Goal: Task Accomplishment & Management: Manage account settings

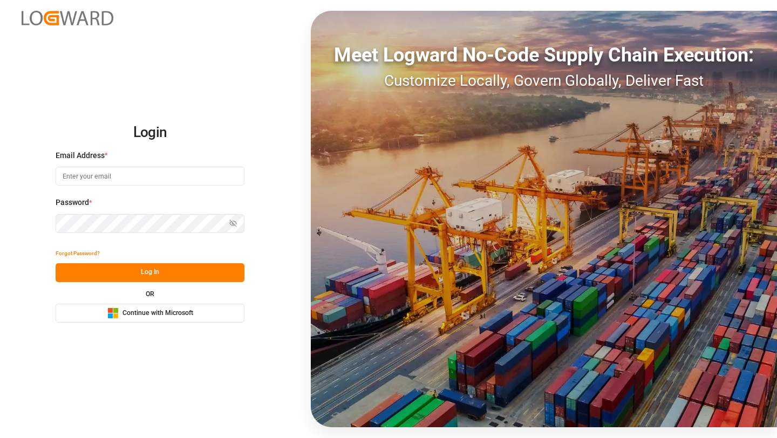
click at [219, 178] on input at bounding box center [150, 176] width 189 height 19
type input "[PERSON_NAME][EMAIL_ADDRESS][DOMAIN_NAME]"
click at [131, 267] on button "Log In" at bounding box center [150, 272] width 189 height 19
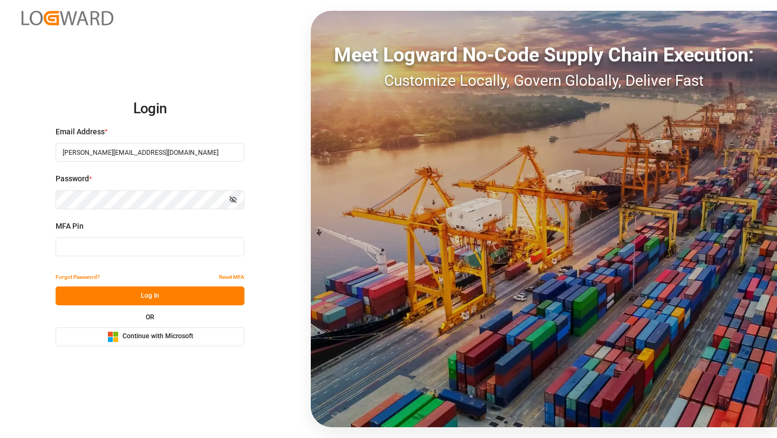
type input "251774"
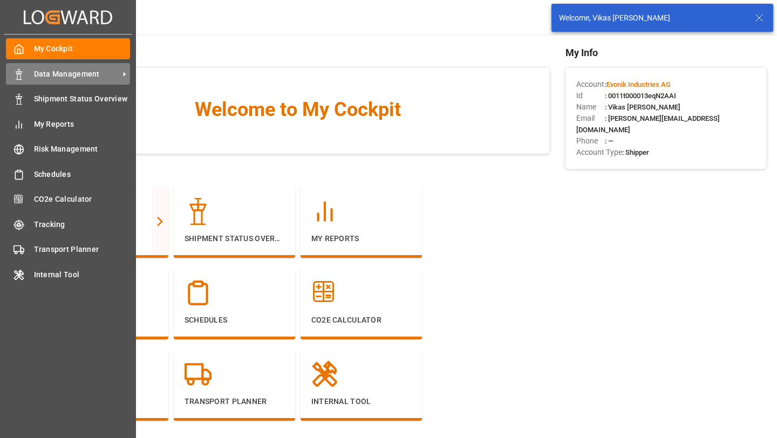
click at [53, 73] on span "Data Management" at bounding box center [76, 73] width 85 height 11
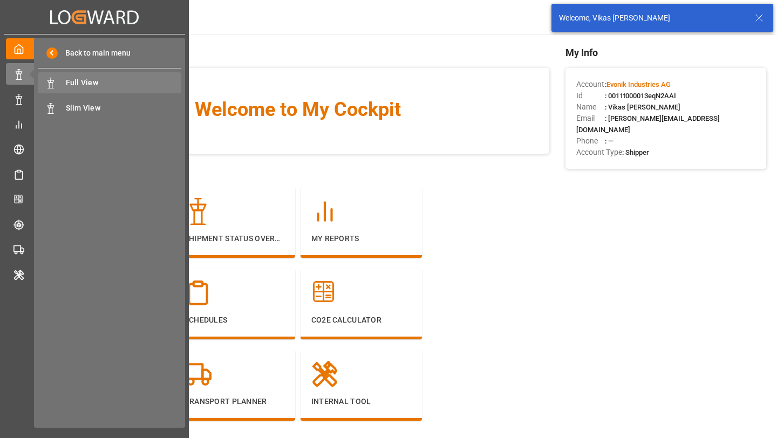
click at [75, 92] on div "Full View Full View" at bounding box center [109, 82] width 143 height 21
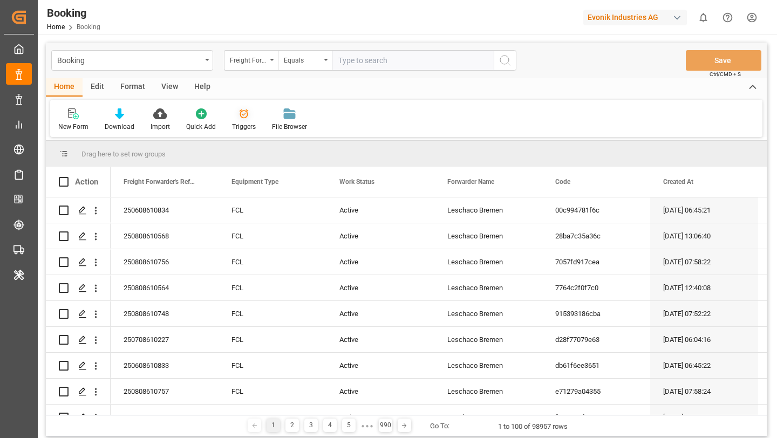
click at [241, 121] on div "Triggers" at bounding box center [244, 120] width 40 height 24
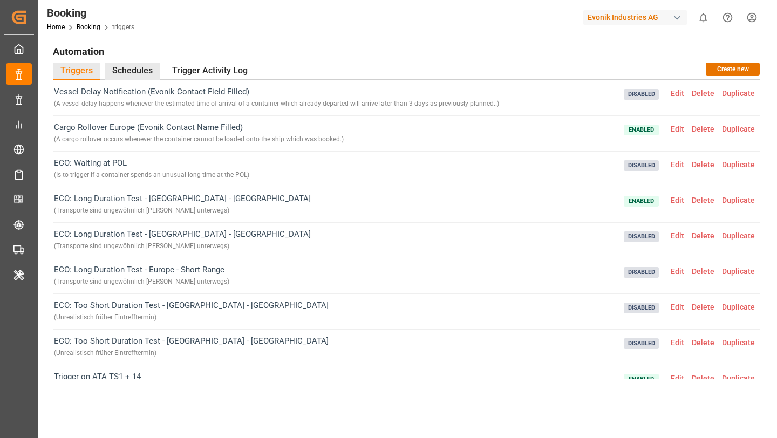
click at [129, 65] on div "Schedules" at bounding box center [133, 72] width 56 height 18
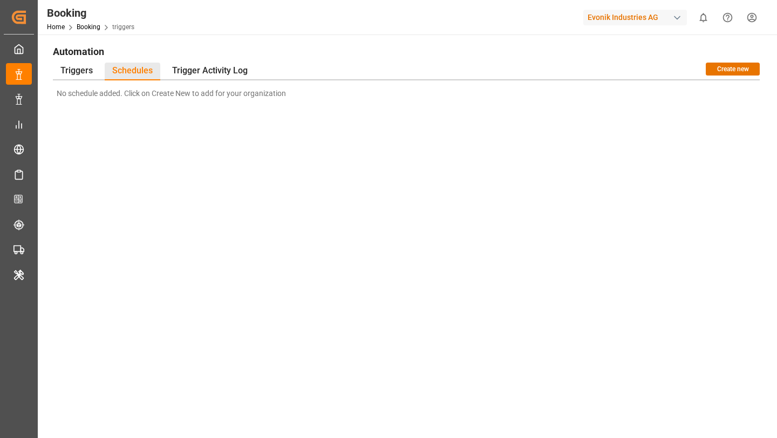
click at [79, 81] on div "No schedule added. Click on Create New to add for your organization" at bounding box center [406, 97] width 706 height 34
click at [77, 72] on div "Triggers" at bounding box center [76, 72] width 47 height 18
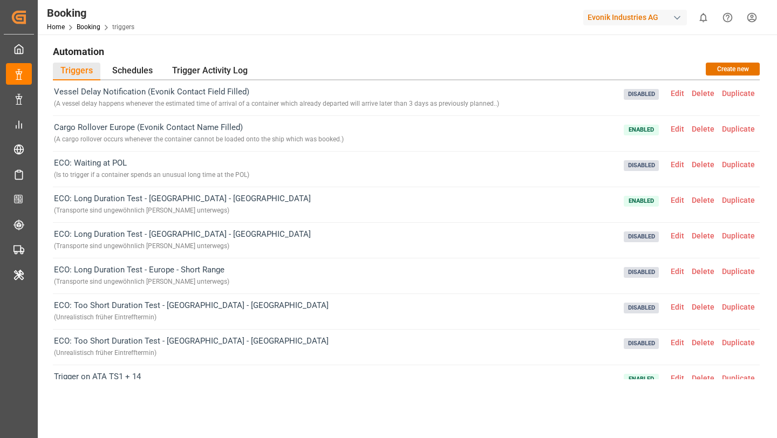
click at [675, 95] on span "Edit" at bounding box center [677, 93] width 21 height 9
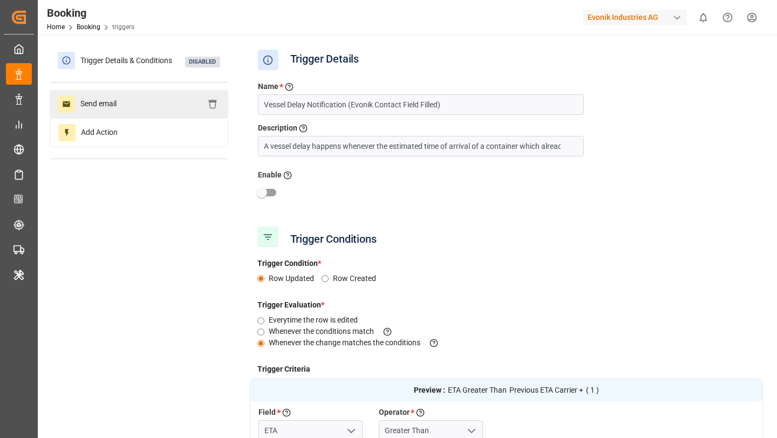
click at [145, 111] on div "Send email" at bounding box center [139, 104] width 179 height 28
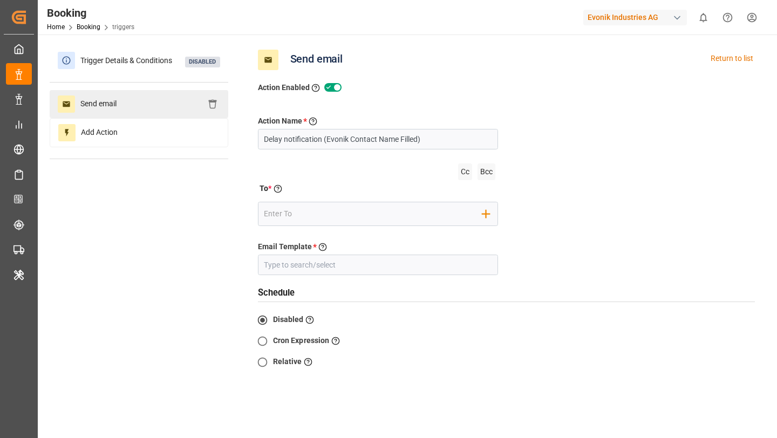
type input "Delay Notification"
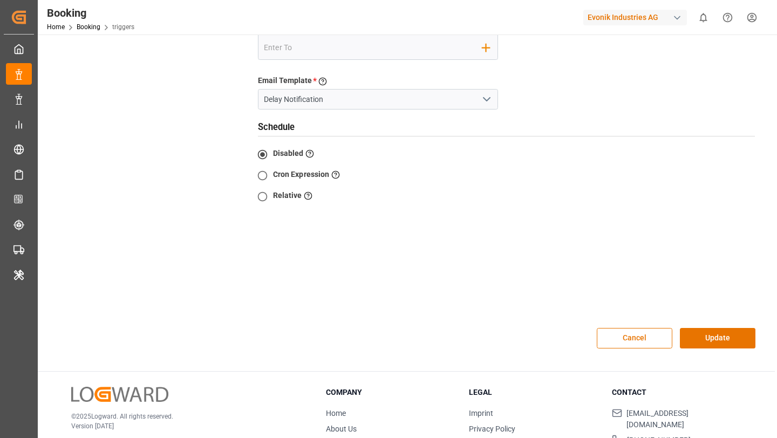
scroll to position [241, 0]
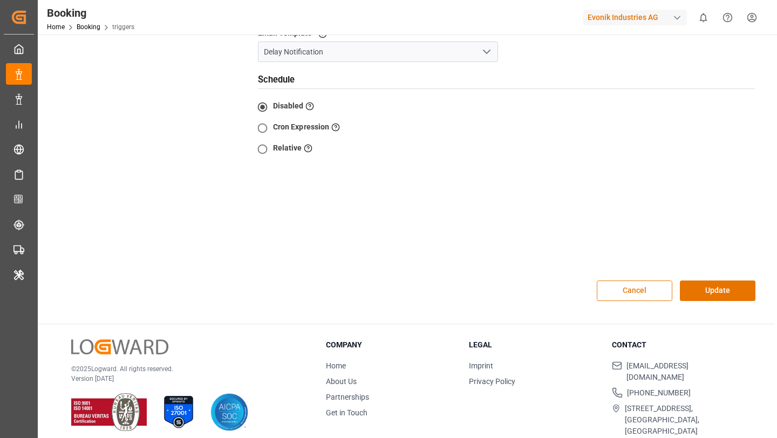
click at [630, 291] on button "Cancel" at bounding box center [634, 290] width 76 height 20
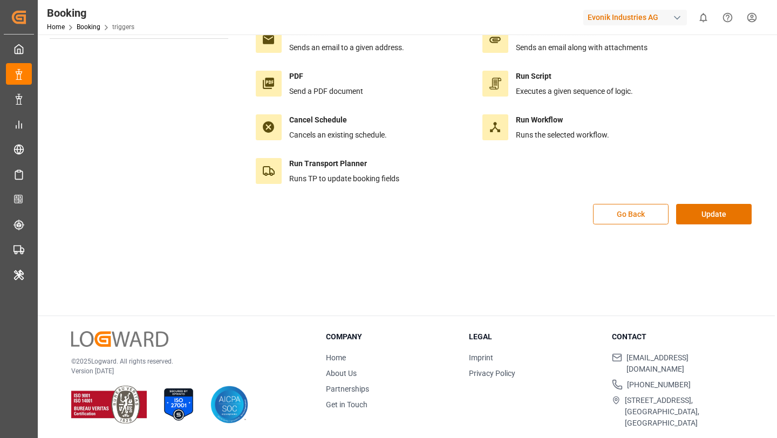
click at [620, 217] on button "Go Back" at bounding box center [631, 214] width 76 height 20
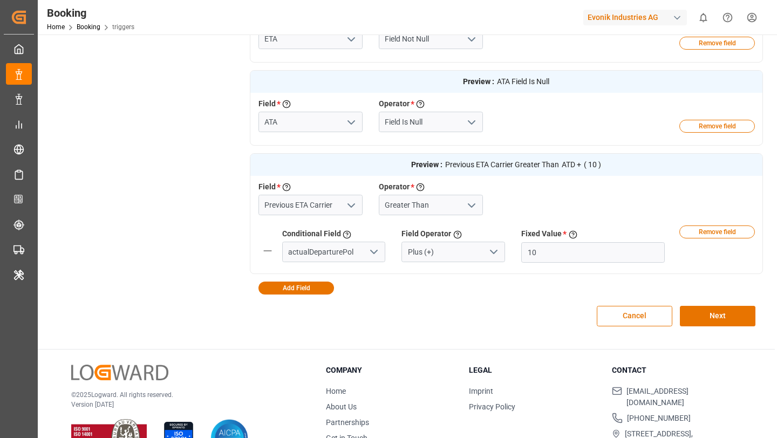
scroll to position [969, 0]
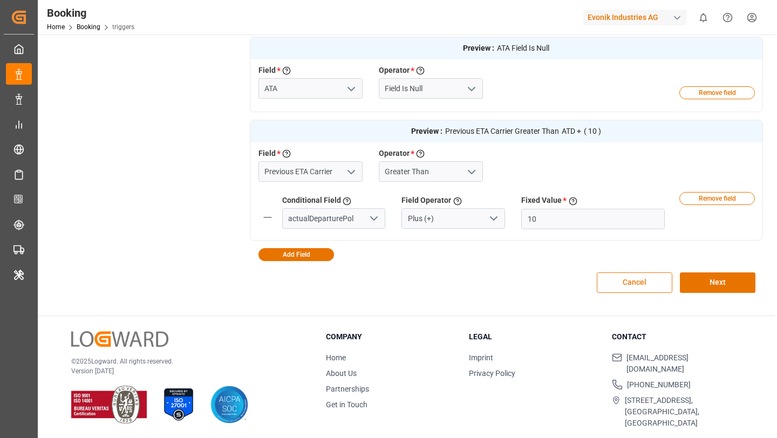
click at [639, 288] on button "Cancel" at bounding box center [634, 282] width 76 height 20
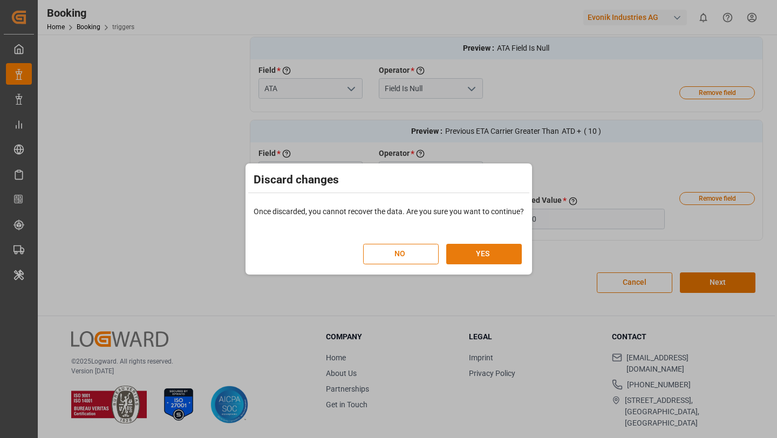
click at [465, 255] on button "YES" at bounding box center [484, 254] width 76 height 20
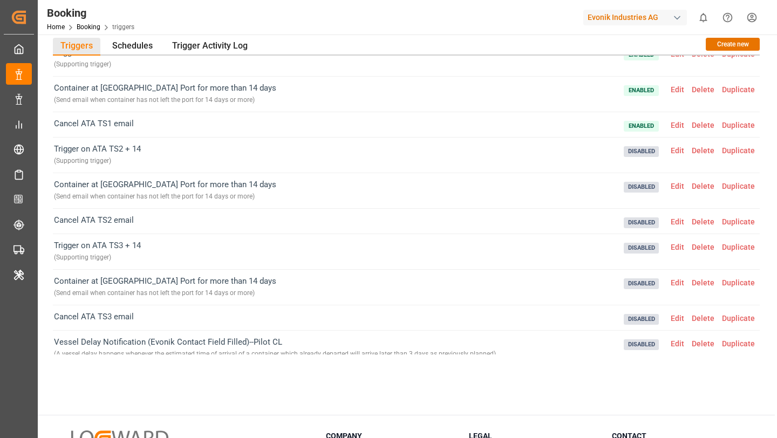
scroll to position [303, 0]
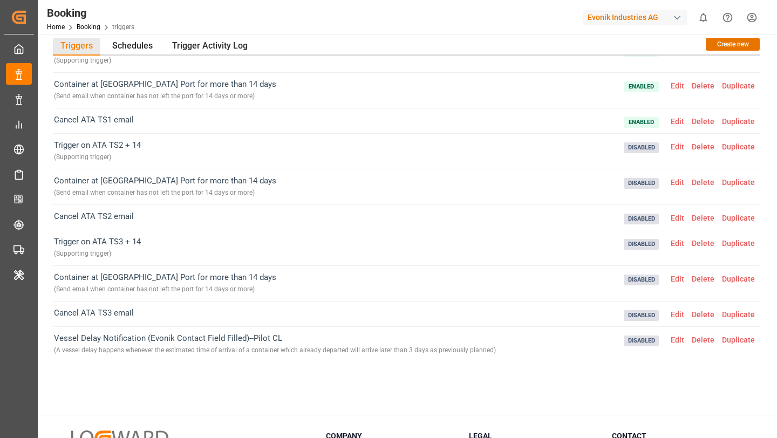
click at [678, 147] on span "Edit" at bounding box center [677, 146] width 21 height 9
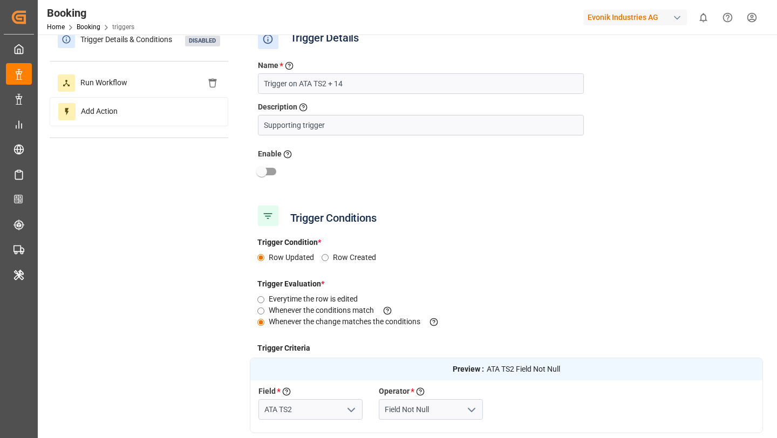
scroll to position [214, 0]
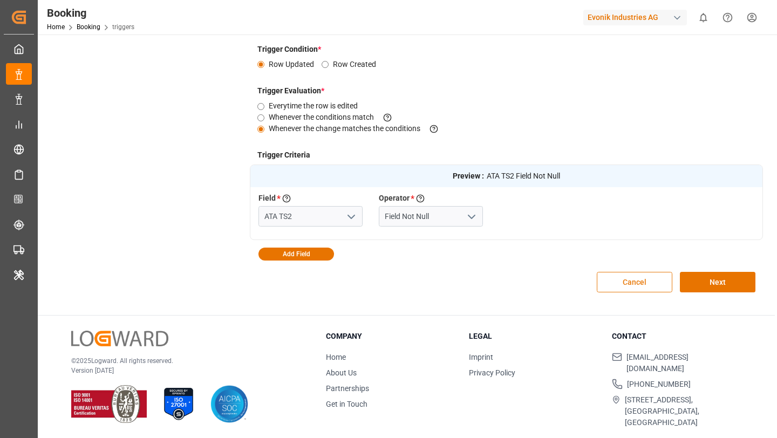
click at [638, 288] on button "Cancel" at bounding box center [634, 282] width 76 height 20
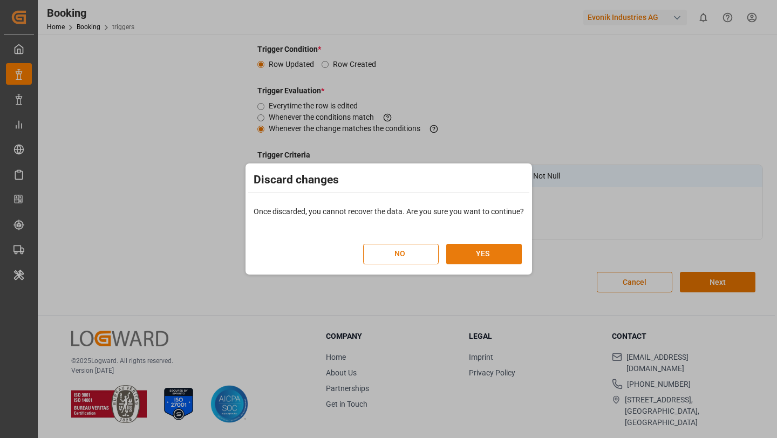
click at [462, 256] on button "YES" at bounding box center [484, 254] width 76 height 20
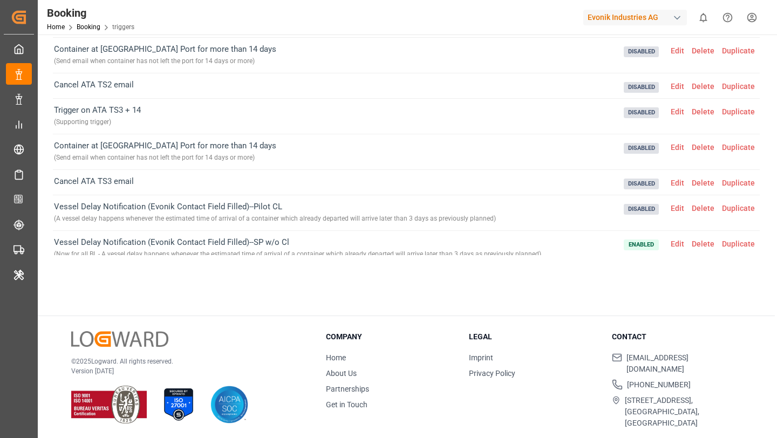
scroll to position [114, 0]
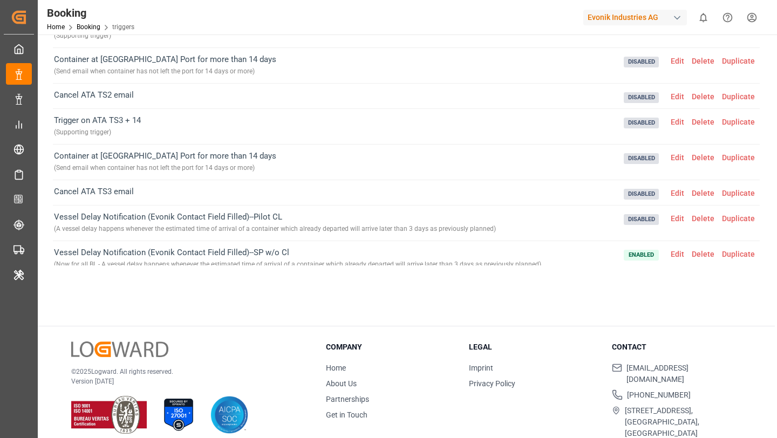
click at [675, 156] on span "Edit" at bounding box center [677, 157] width 21 height 9
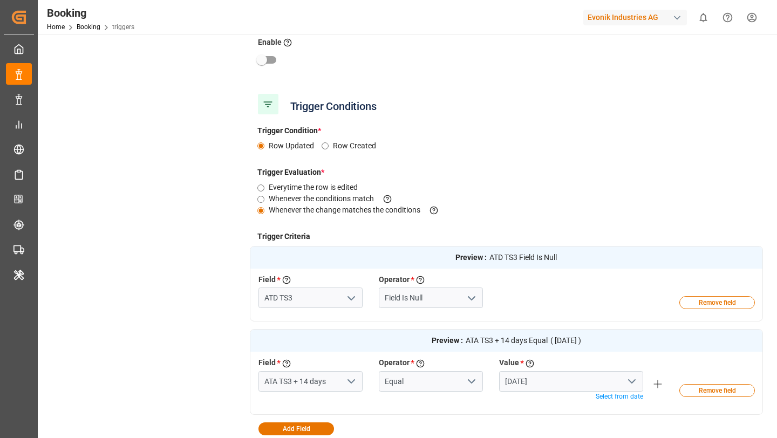
scroll to position [307, 0]
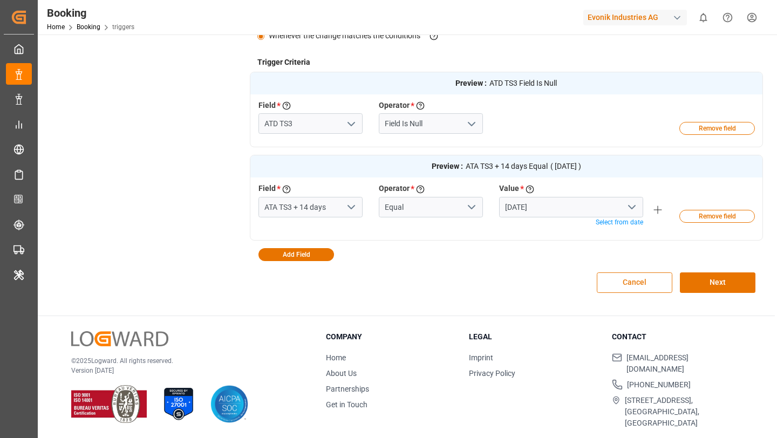
click at [646, 286] on button "Cancel" at bounding box center [634, 282] width 76 height 20
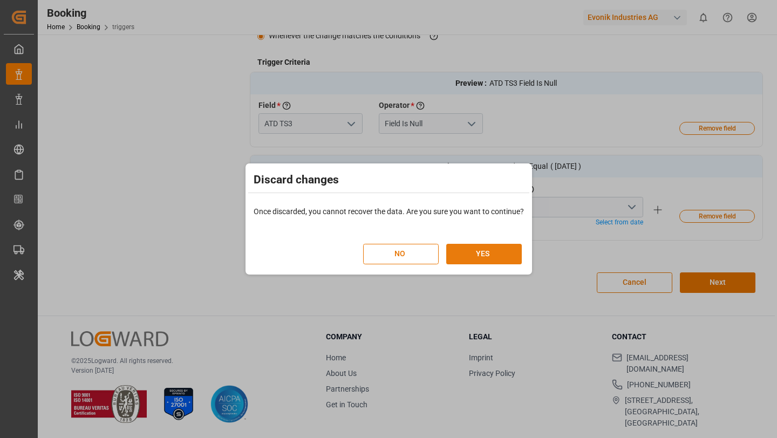
click at [459, 253] on button "YES" at bounding box center [484, 254] width 76 height 20
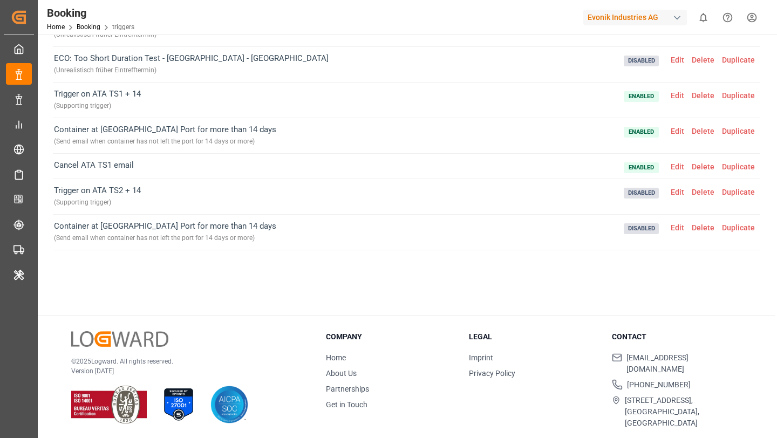
scroll to position [162, 0]
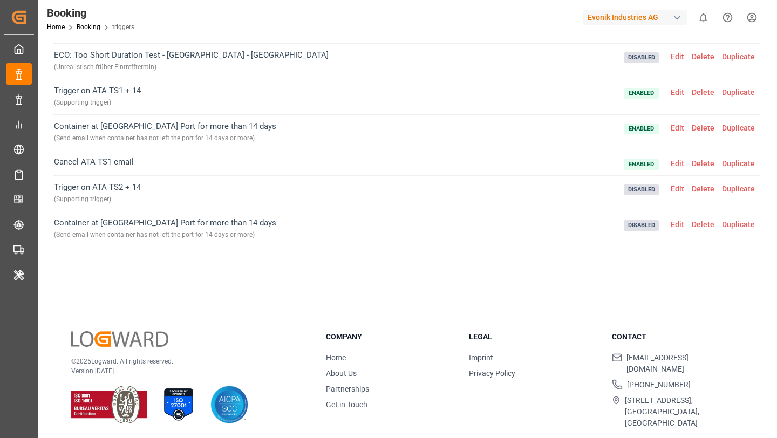
click at [680, 130] on span "Edit" at bounding box center [677, 128] width 21 height 9
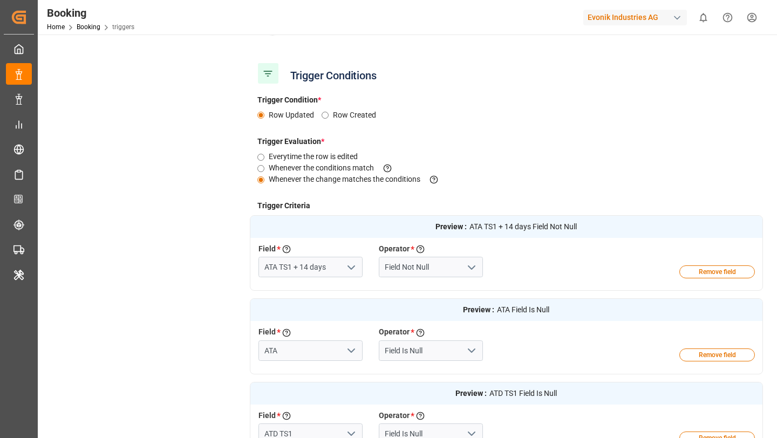
scroll to position [380, 0]
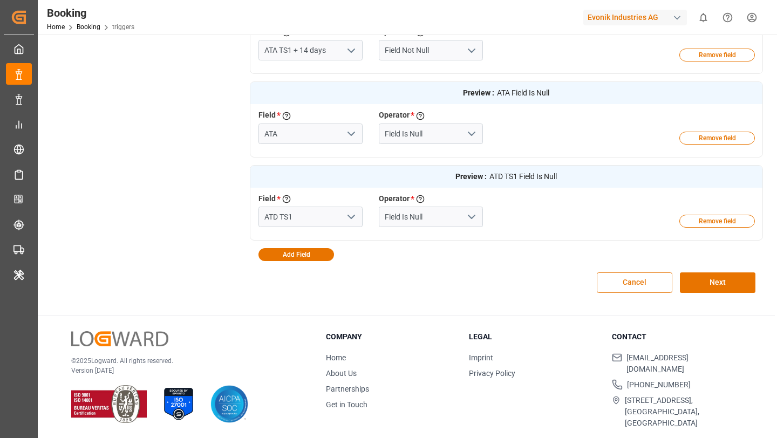
click at [639, 290] on button "Cancel" at bounding box center [634, 282] width 76 height 20
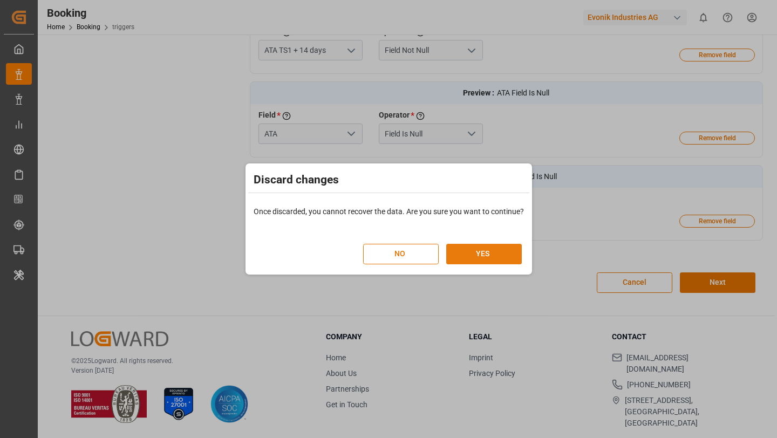
click at [500, 247] on button "YES" at bounding box center [484, 254] width 76 height 20
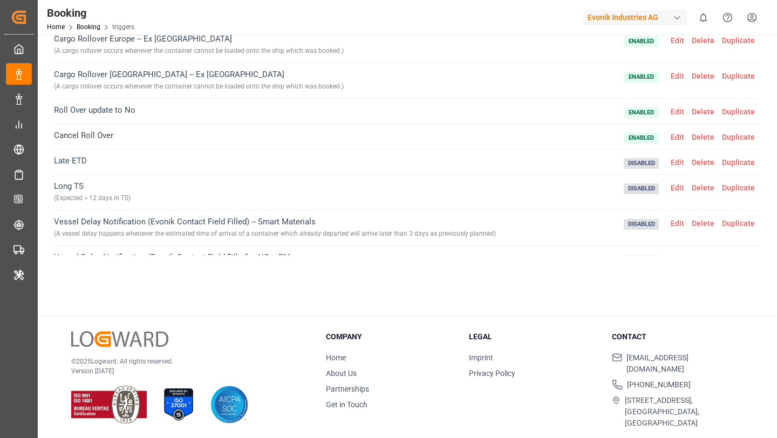
scroll to position [609, 0]
click at [681, 135] on span "Edit" at bounding box center [677, 137] width 21 height 9
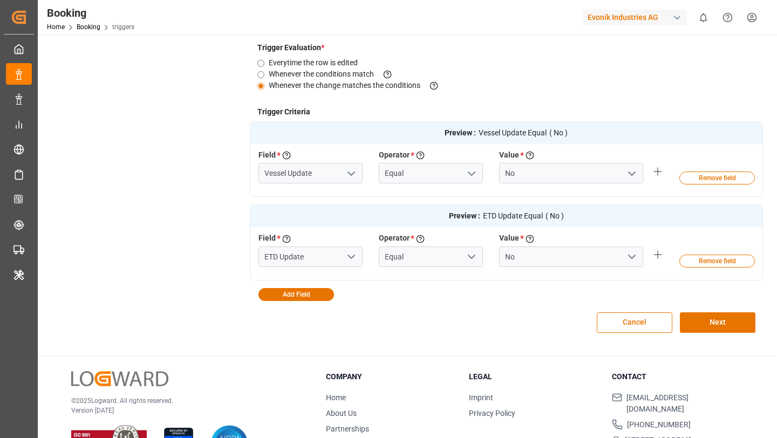
scroll to position [297, 0]
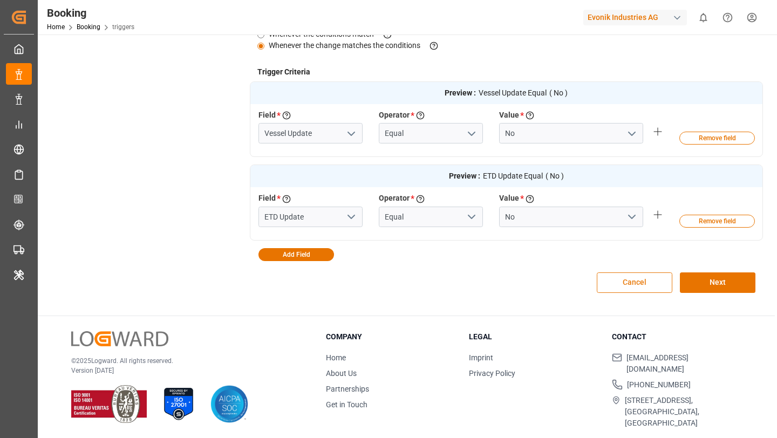
click at [635, 276] on button "Cancel" at bounding box center [634, 282] width 76 height 20
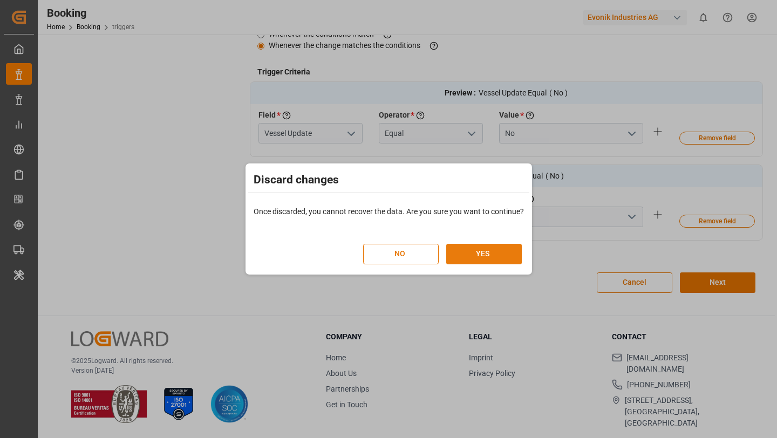
click at [487, 252] on button "YES" at bounding box center [484, 254] width 76 height 20
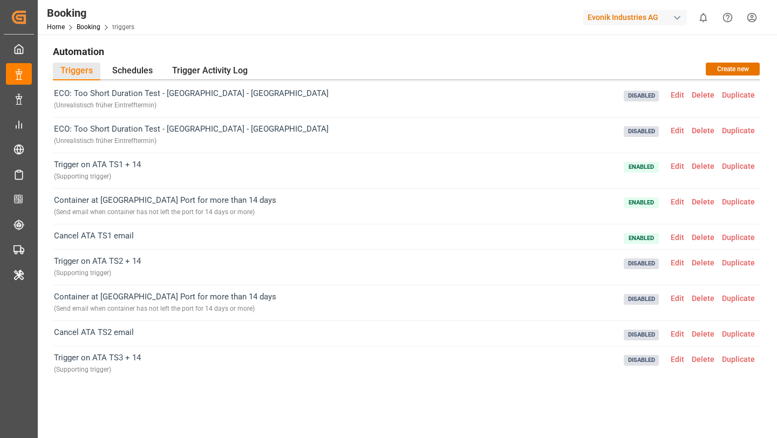
scroll to position [214, 0]
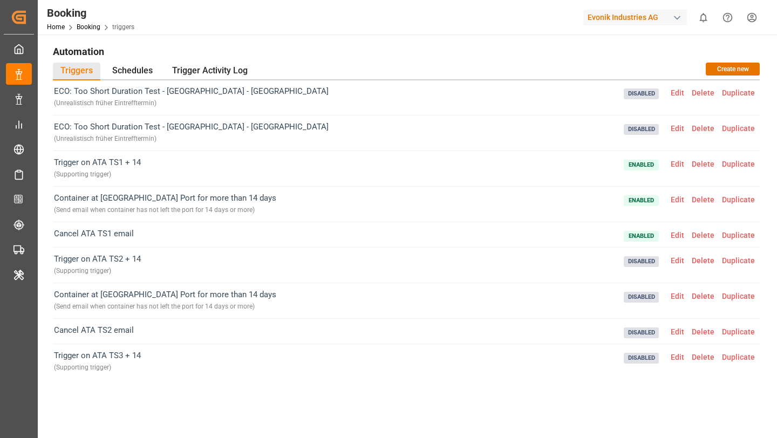
click at [682, 201] on span "Edit" at bounding box center [677, 199] width 21 height 9
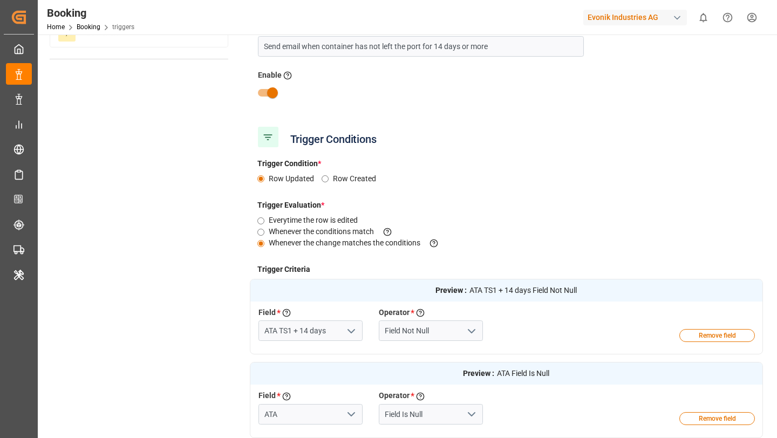
scroll to position [0, 0]
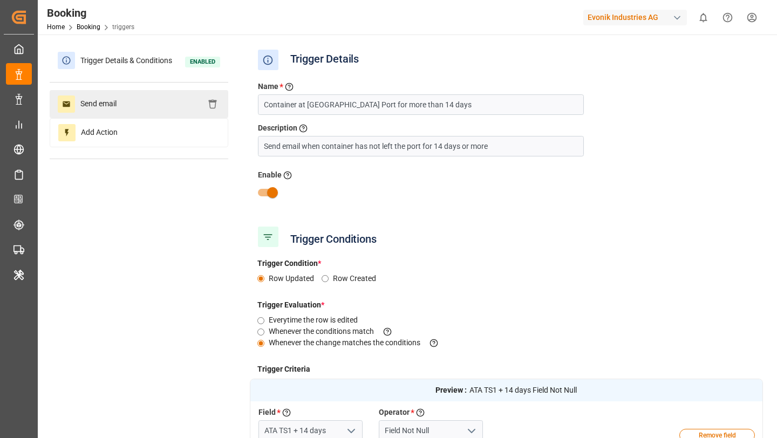
click at [135, 96] on div "Send email" at bounding box center [139, 104] width 179 height 28
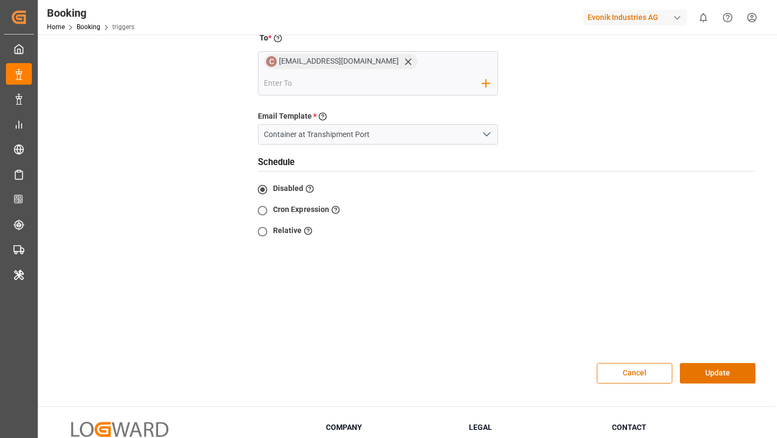
scroll to position [153, 0]
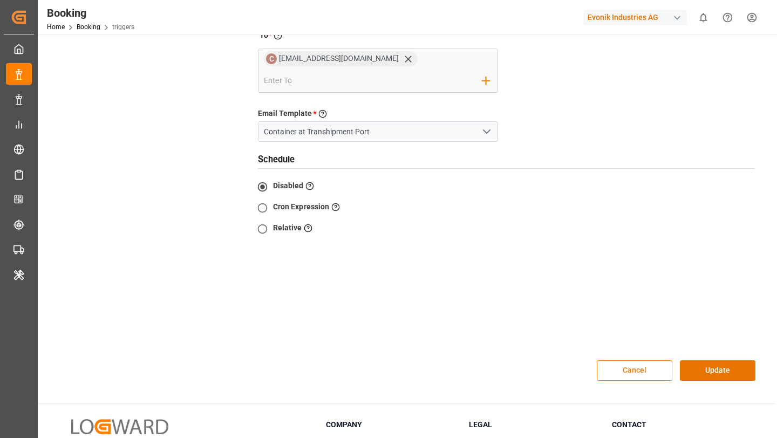
click at [626, 373] on button "Cancel" at bounding box center [634, 370] width 76 height 20
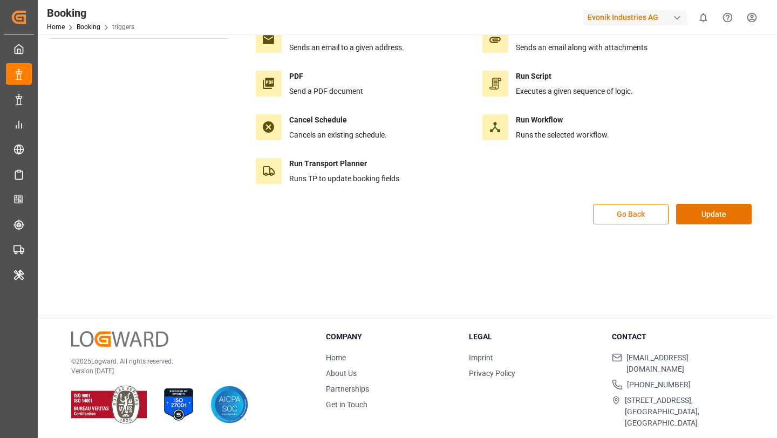
click at [612, 211] on button "Go Back" at bounding box center [631, 214] width 76 height 20
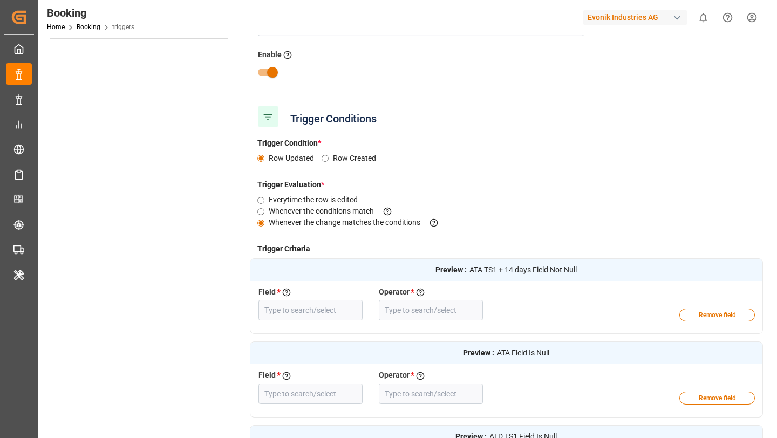
type input "ATA TS1 + 14 days"
type input "Field Not Null"
type input "ATA"
type input "Field Is Null"
type input "ATD TS1"
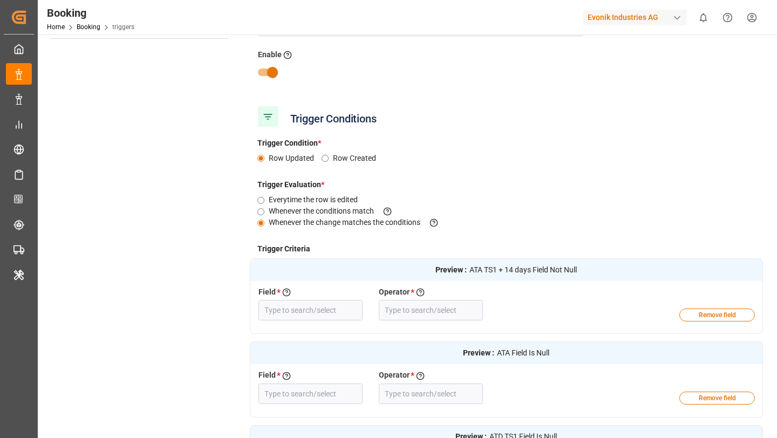
type input "Field Is Null"
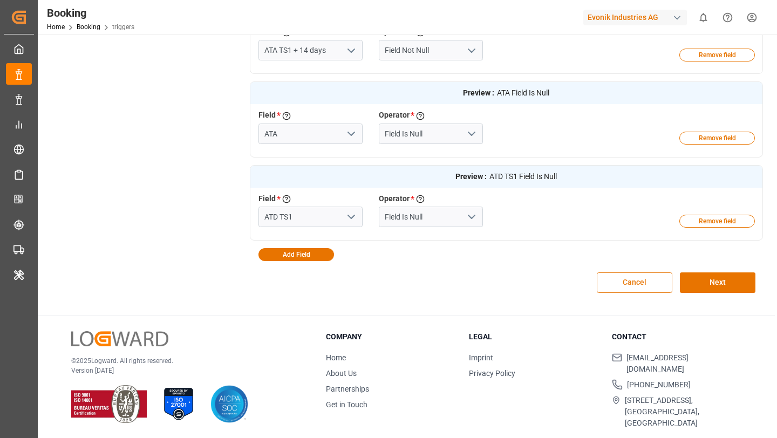
click at [630, 289] on button "Cancel" at bounding box center [634, 282] width 76 height 20
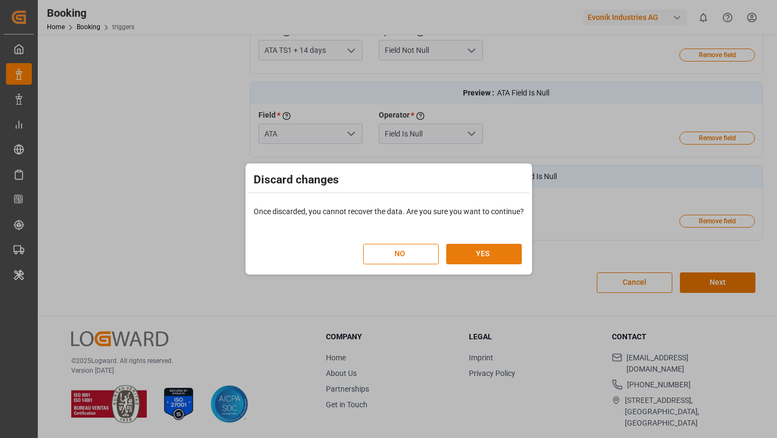
click at [469, 255] on button "YES" at bounding box center [484, 254] width 76 height 20
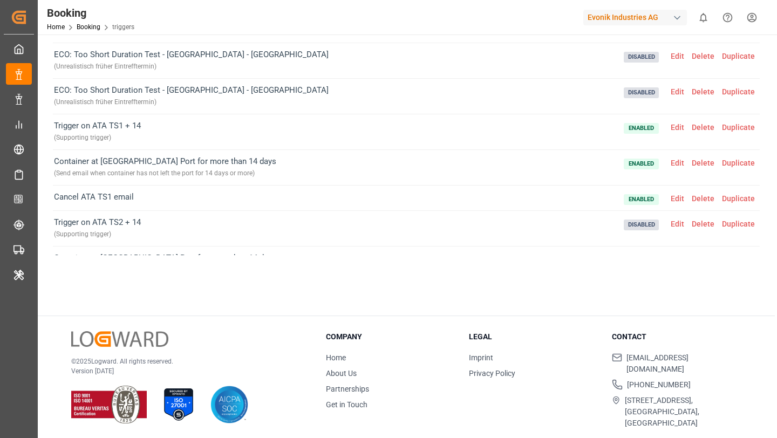
scroll to position [128, 0]
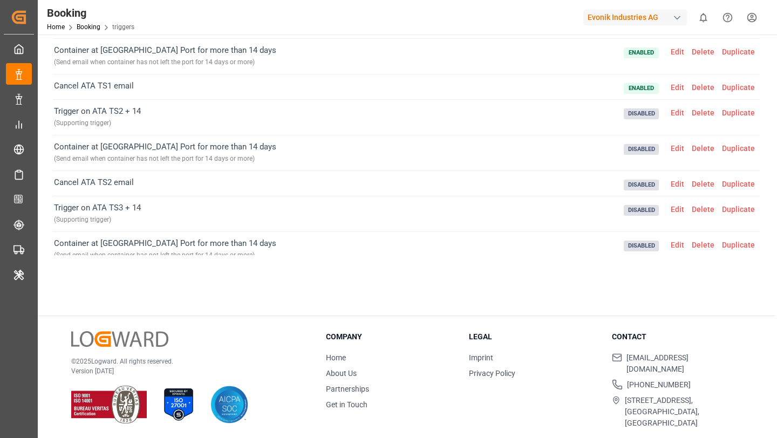
click at [681, 184] on span "Edit" at bounding box center [677, 184] width 21 height 9
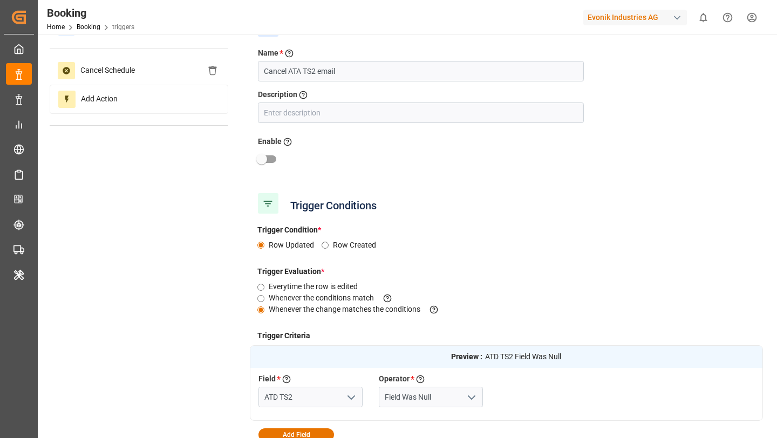
scroll to position [0, 0]
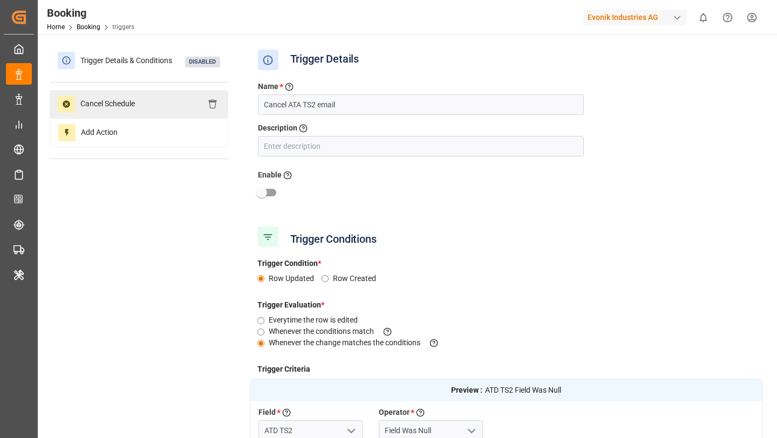
click at [155, 113] on div "Cancel Schedule" at bounding box center [139, 104] width 179 height 28
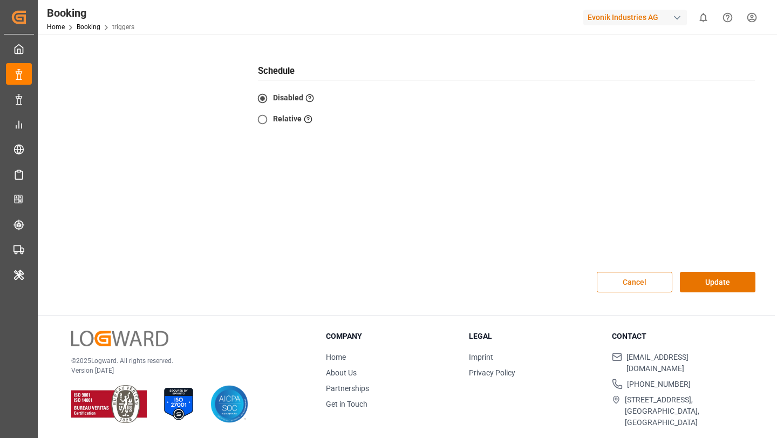
click at [640, 286] on button "Cancel" at bounding box center [634, 282] width 76 height 20
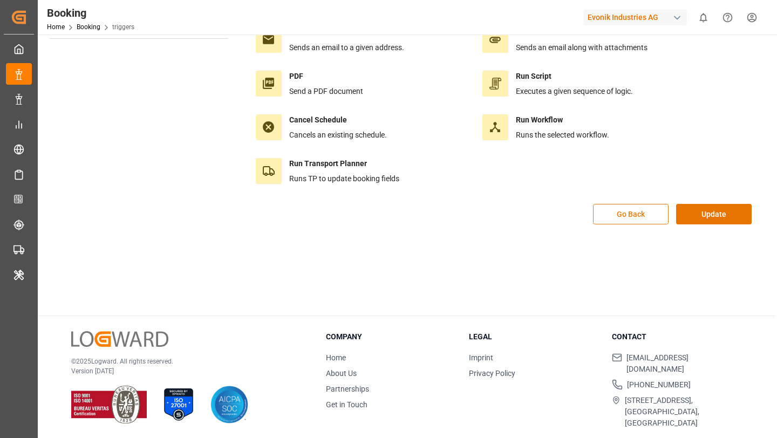
click at [621, 214] on button "Go Back" at bounding box center [631, 214] width 76 height 20
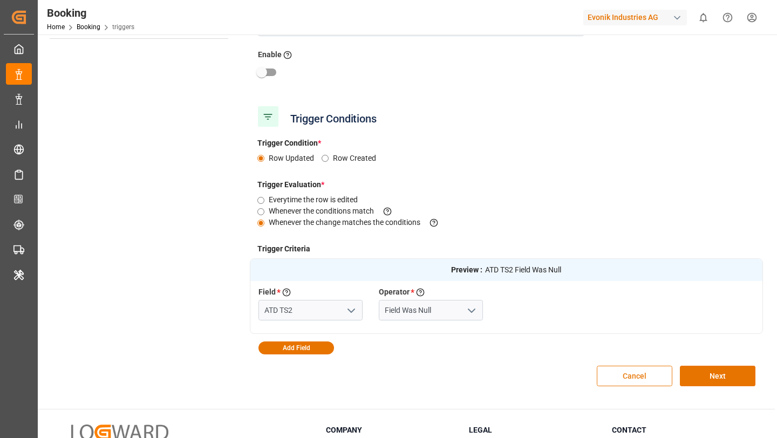
click at [626, 375] on button "Cancel" at bounding box center [634, 376] width 76 height 20
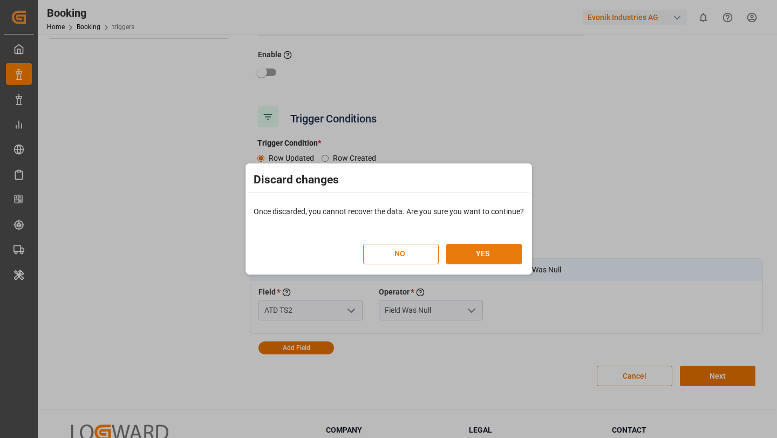
click at [493, 255] on button "YES" at bounding box center [484, 254] width 76 height 20
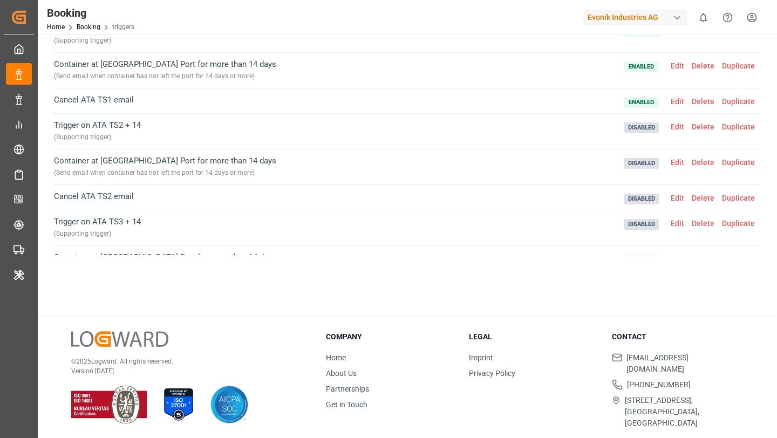
scroll to position [228, 0]
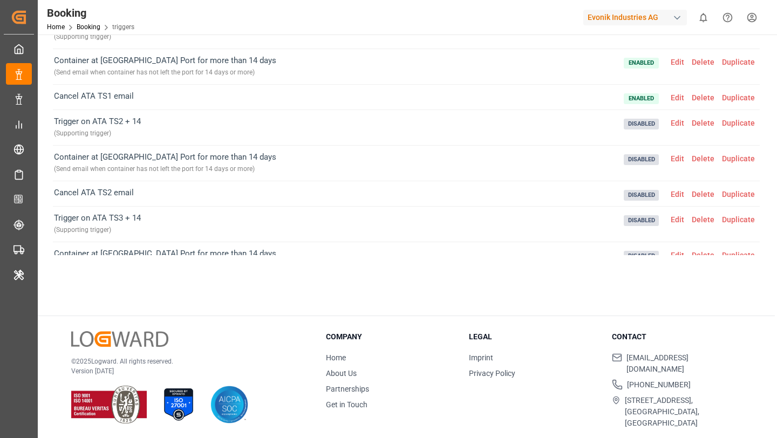
click at [679, 155] on span "Edit" at bounding box center [677, 158] width 21 height 9
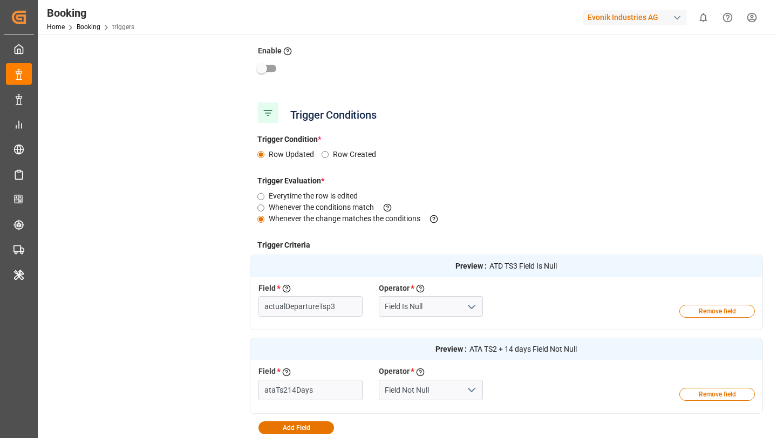
type input "ATD TS3"
type input "ATA TS2 + 14 days"
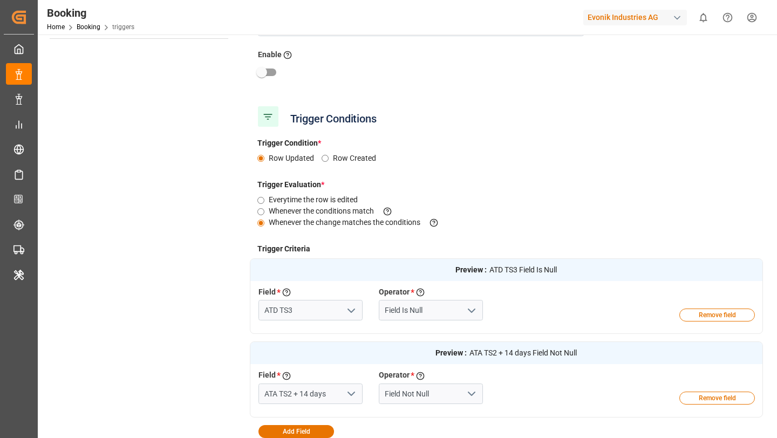
scroll to position [0, 0]
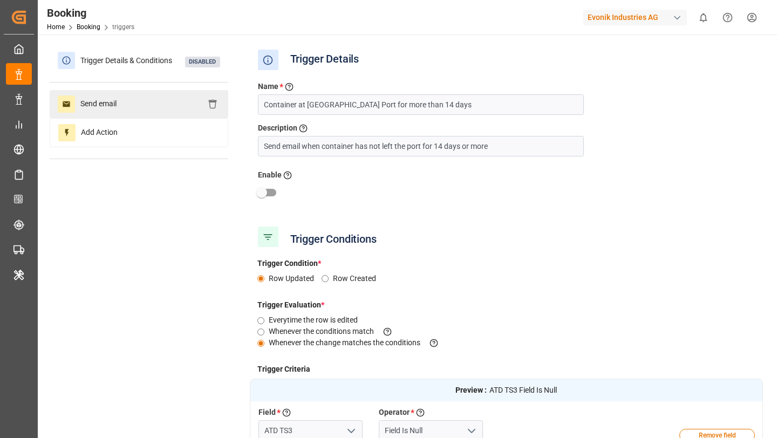
click at [138, 109] on div "Send email" at bounding box center [139, 104] width 179 height 28
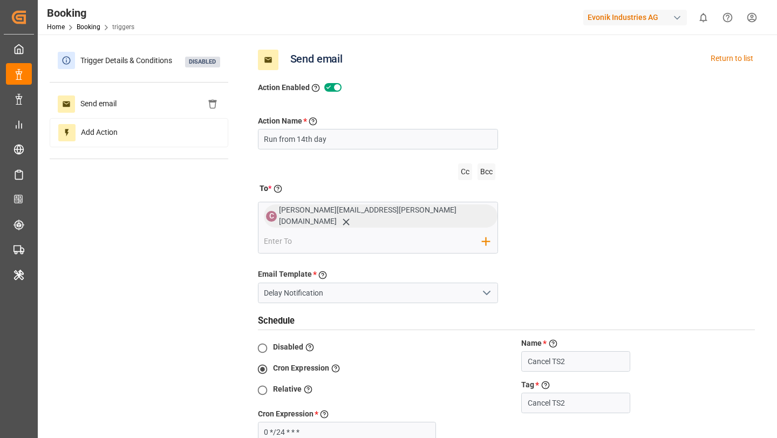
scroll to position [241, 0]
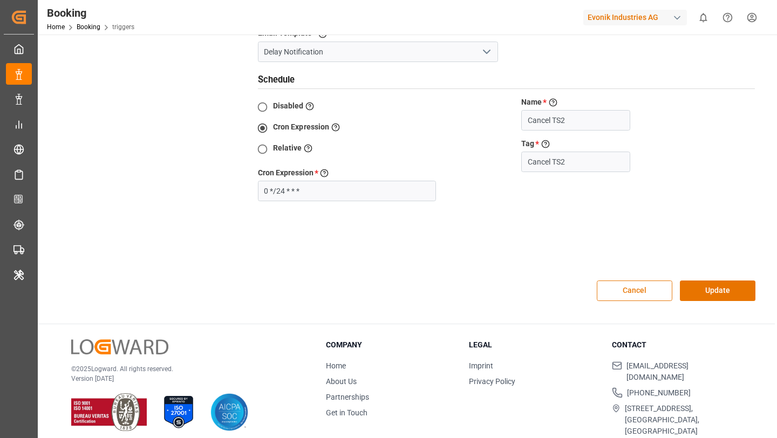
click at [621, 280] on button "Cancel" at bounding box center [634, 290] width 76 height 20
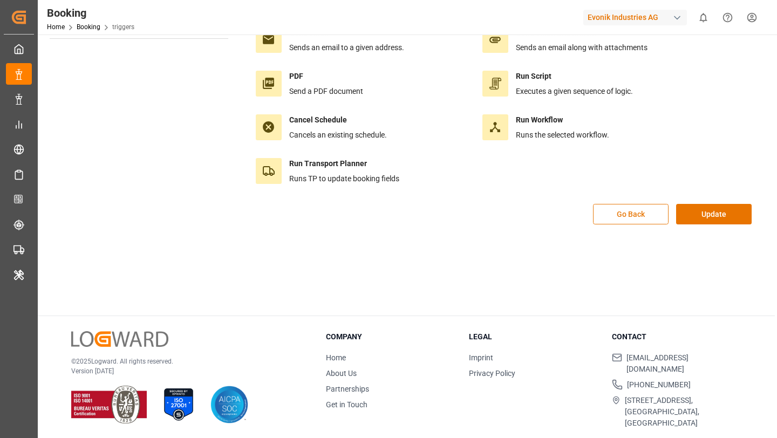
click at [612, 212] on button "Go Back" at bounding box center [631, 214] width 76 height 20
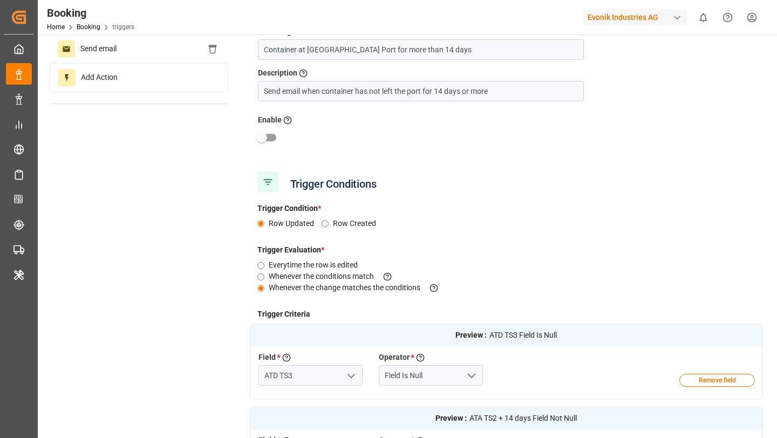
scroll to position [56, 0]
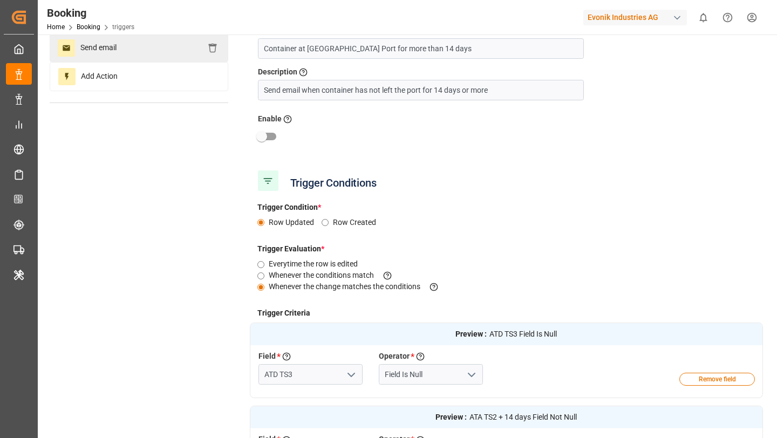
click at [121, 48] on span "Send email" at bounding box center [98, 47] width 47 height 17
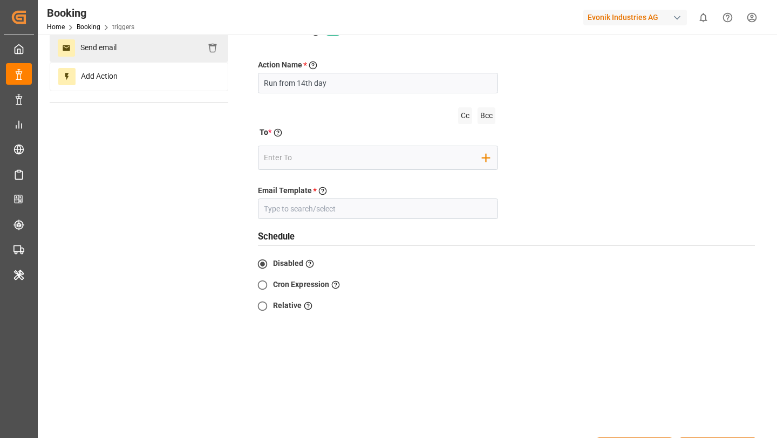
type input "Delay Notification"
radio input "false"
radio input "true"
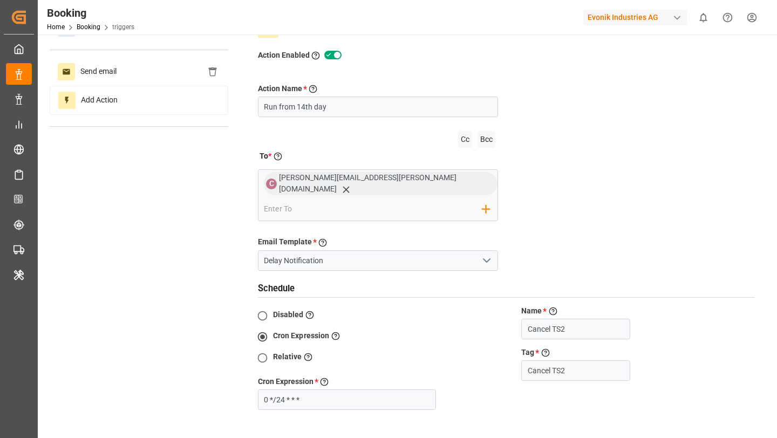
scroll to position [241, 0]
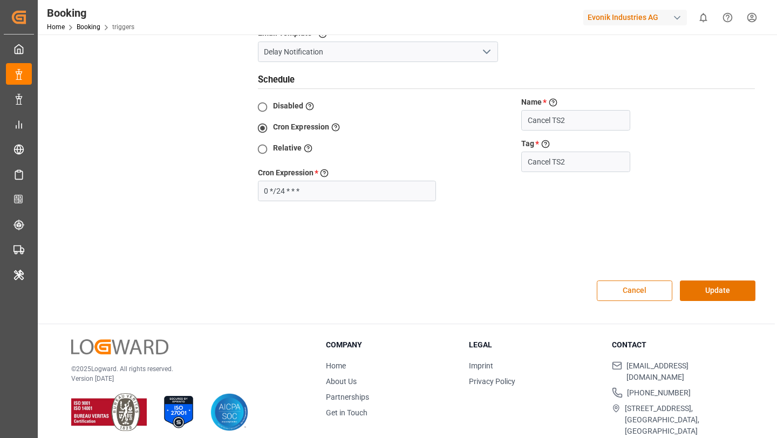
click at [629, 280] on button "Cancel" at bounding box center [634, 290] width 76 height 20
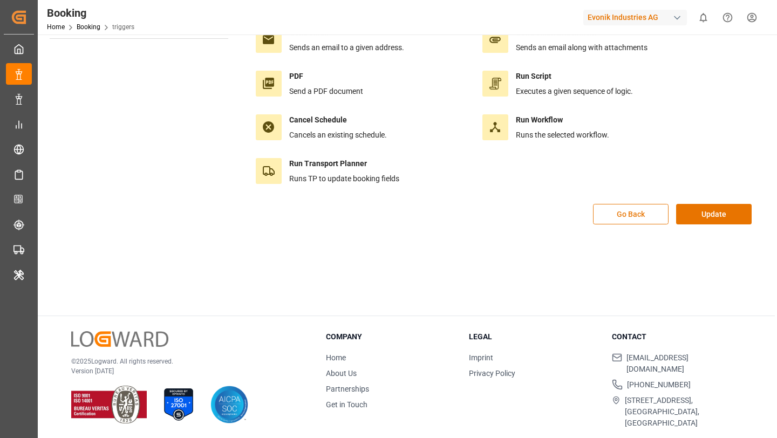
click at [633, 218] on button "Go Back" at bounding box center [631, 214] width 76 height 20
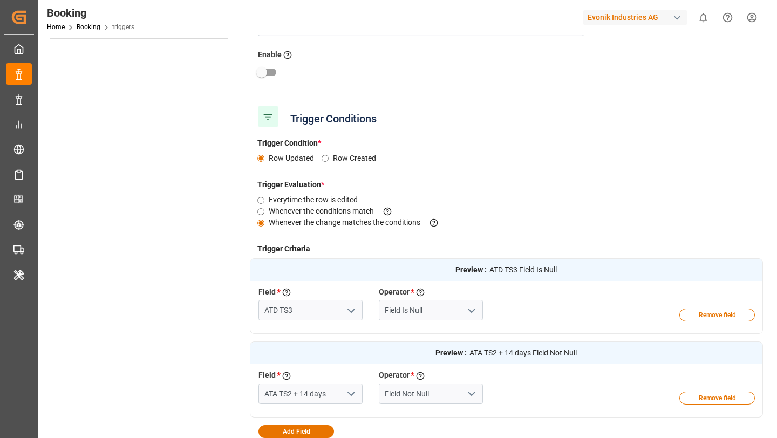
scroll to position [0, 0]
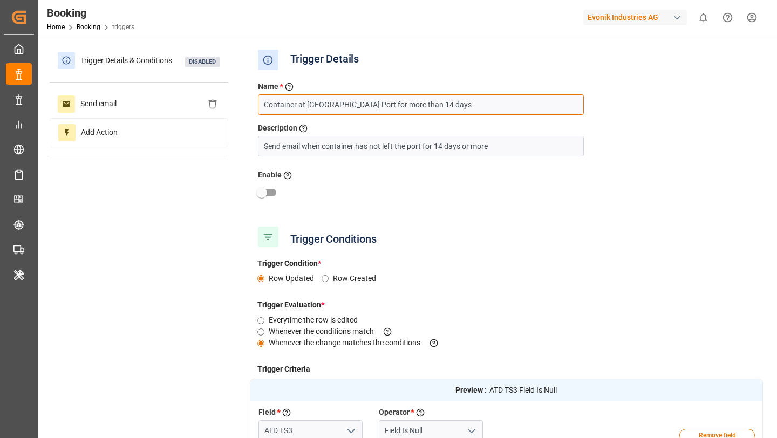
drag, startPoint x: 420, startPoint y: 106, endPoint x: 264, endPoint y: 107, distance: 156.4
click at [264, 107] on input "Container at [GEOGRAPHIC_DATA] Port for more than 14 days" at bounding box center [421, 104] width 326 height 20
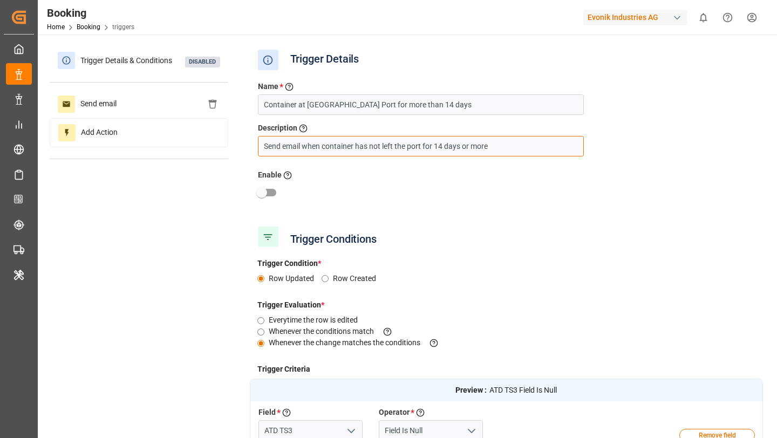
click at [491, 149] on input "Send email when container has not left the port for 14 days or more" at bounding box center [421, 146] width 326 height 20
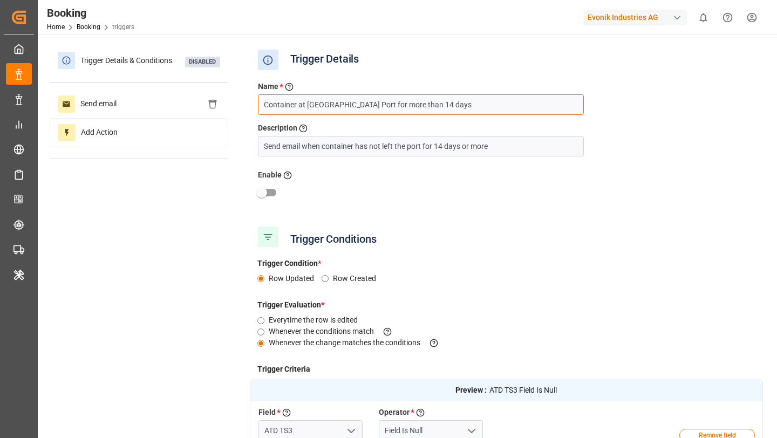
drag, startPoint x: 416, startPoint y: 105, endPoint x: 261, endPoint y: 108, distance: 155.4
click at [261, 108] on input "Container at [GEOGRAPHIC_DATA] Port for more than 14 days" at bounding box center [421, 104] width 326 height 20
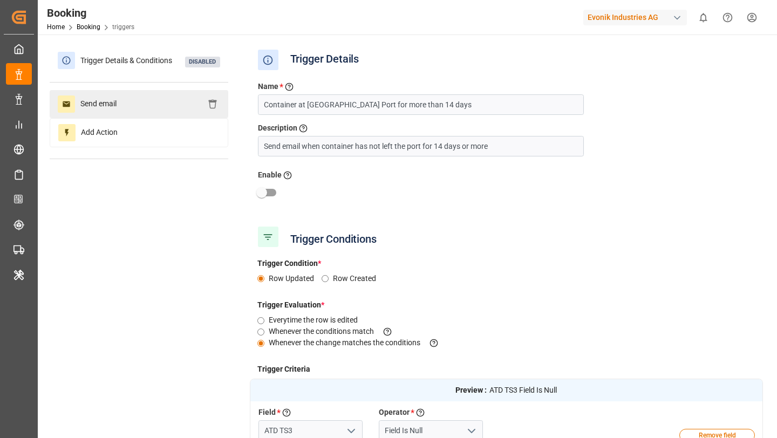
click at [147, 115] on div "Send email" at bounding box center [139, 104] width 179 height 28
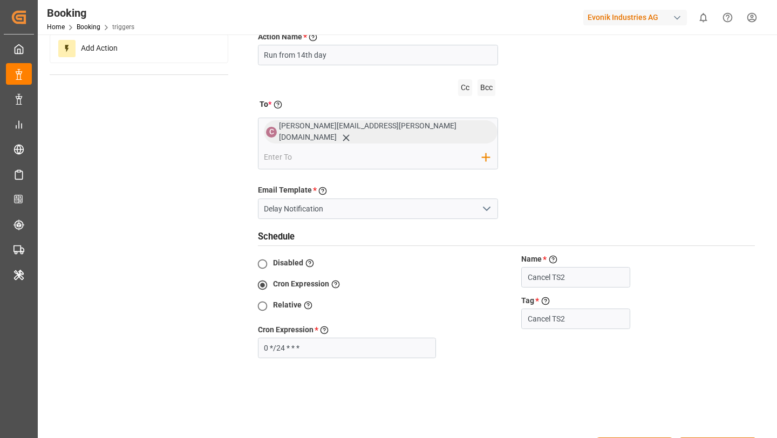
scroll to position [87, 0]
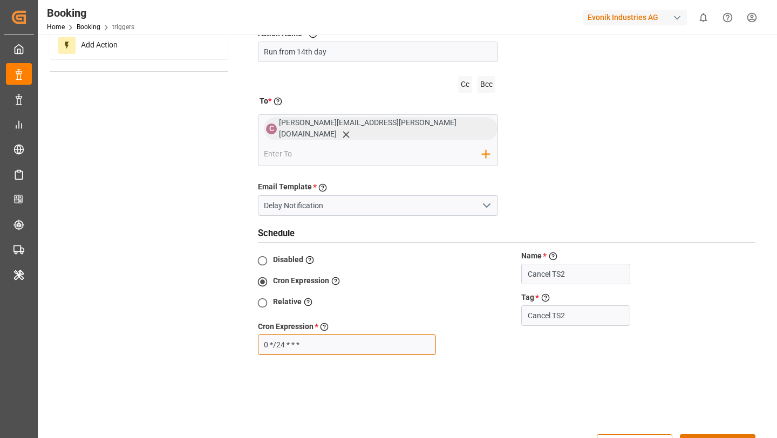
drag, startPoint x: 312, startPoint y: 339, endPoint x: 263, endPoint y: 329, distance: 49.5
click at [263, 334] on input "0 */24 * * *" at bounding box center [347, 344] width 179 height 20
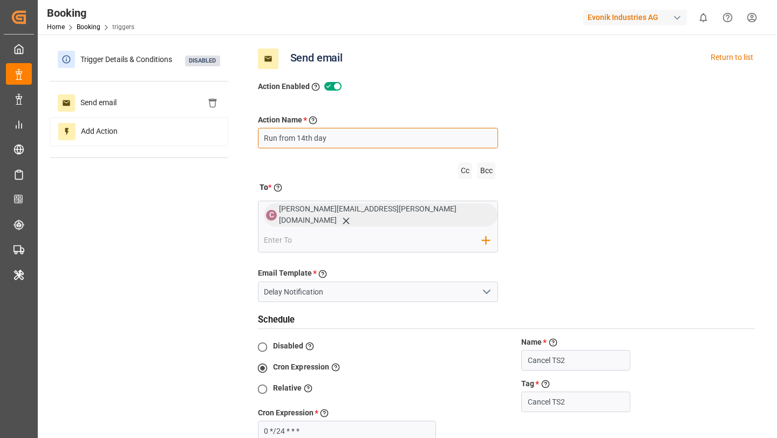
click at [335, 138] on input "Run from 14th day" at bounding box center [378, 138] width 241 height 20
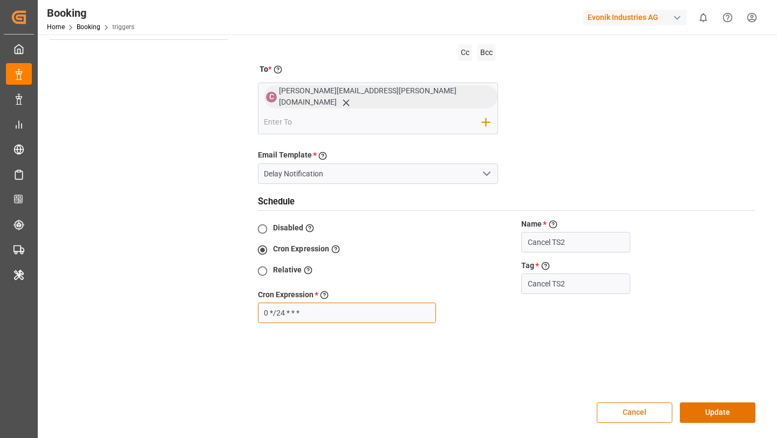
click at [344, 310] on input "0 */24 * * *" at bounding box center [347, 313] width 179 height 20
click at [611, 407] on button "Cancel" at bounding box center [634, 412] width 76 height 20
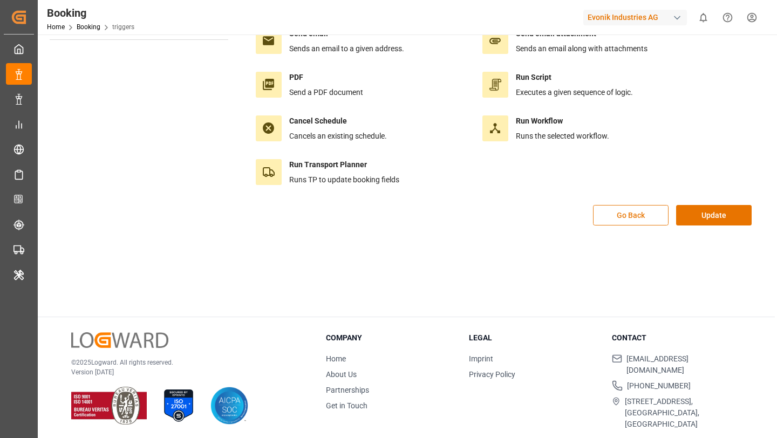
click at [620, 216] on button "Go Back" at bounding box center [631, 215] width 76 height 20
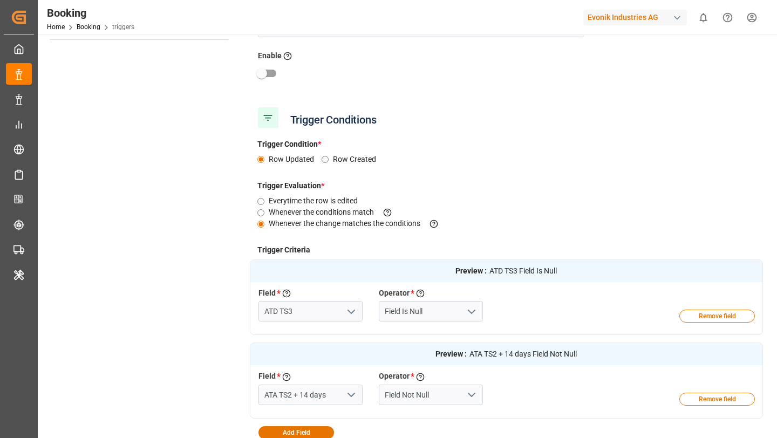
scroll to position [297, 0]
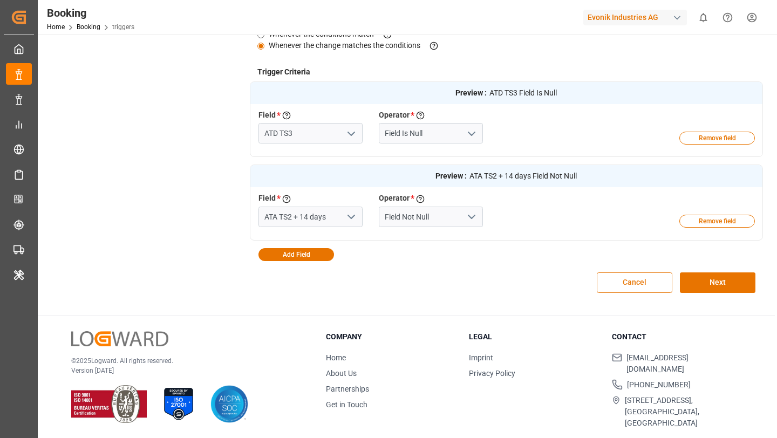
click at [623, 285] on button "Cancel" at bounding box center [634, 282] width 76 height 20
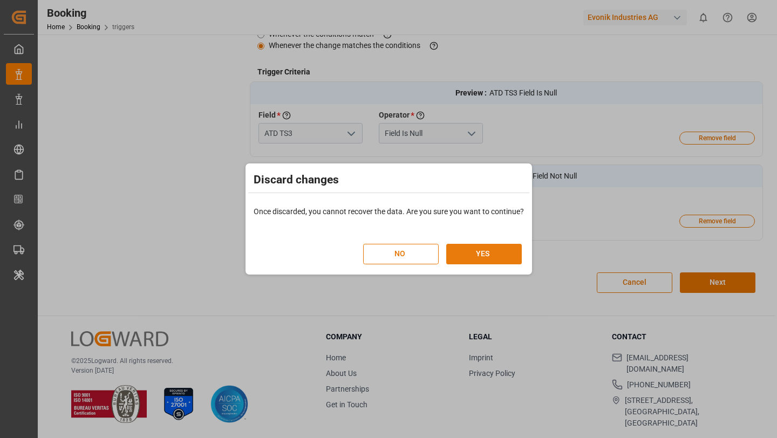
click at [475, 255] on button "YES" at bounding box center [484, 254] width 76 height 20
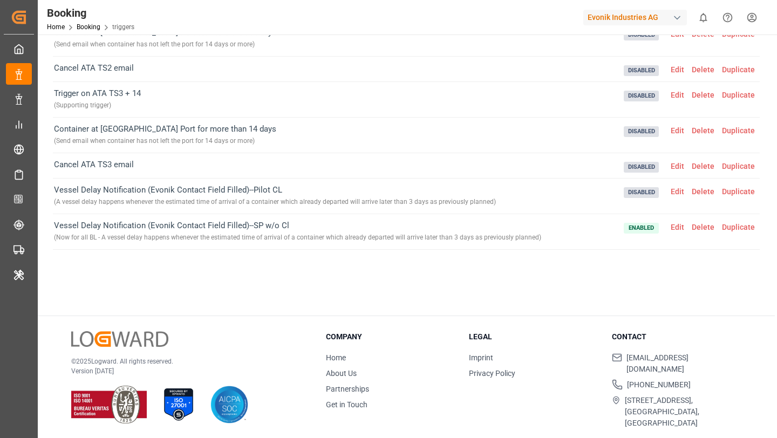
scroll to position [361, 0]
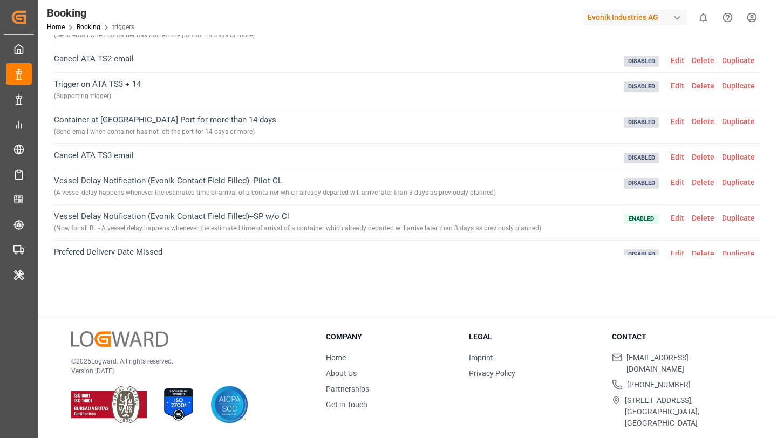
click at [676, 155] on span "Edit" at bounding box center [677, 157] width 21 height 9
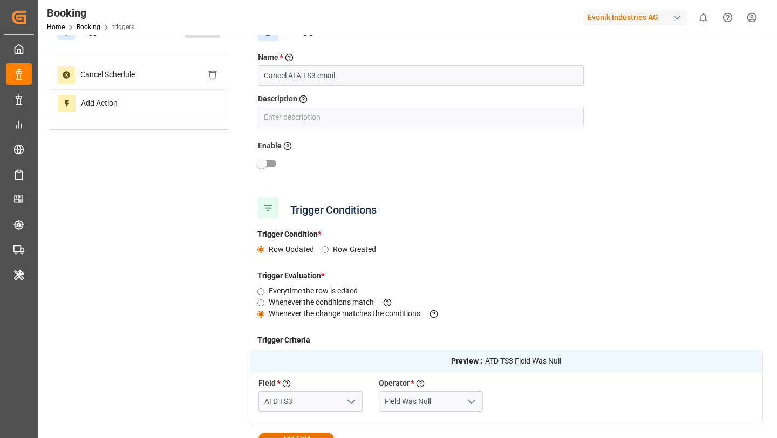
scroll to position [24, 0]
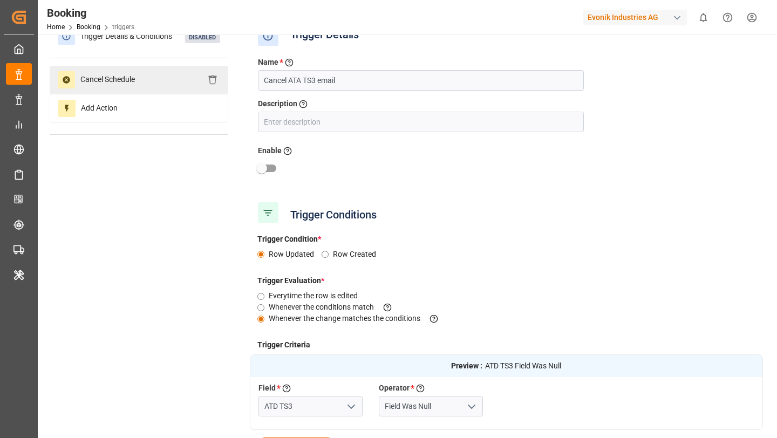
click at [149, 85] on div "Cancel Schedule" at bounding box center [139, 80] width 179 height 28
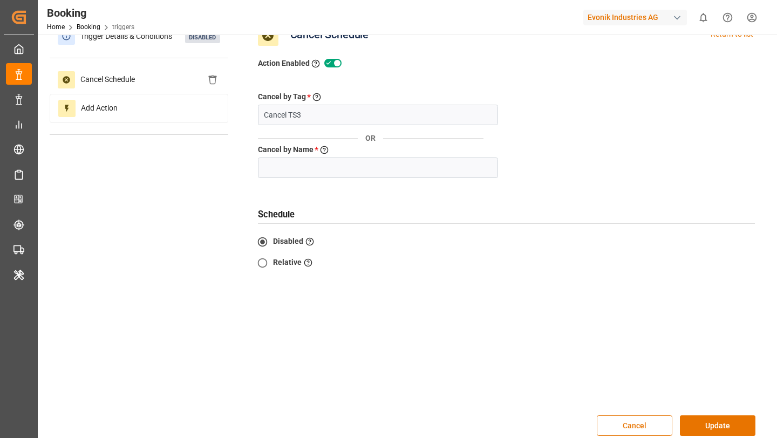
click at [634, 417] on button "Cancel" at bounding box center [634, 425] width 76 height 20
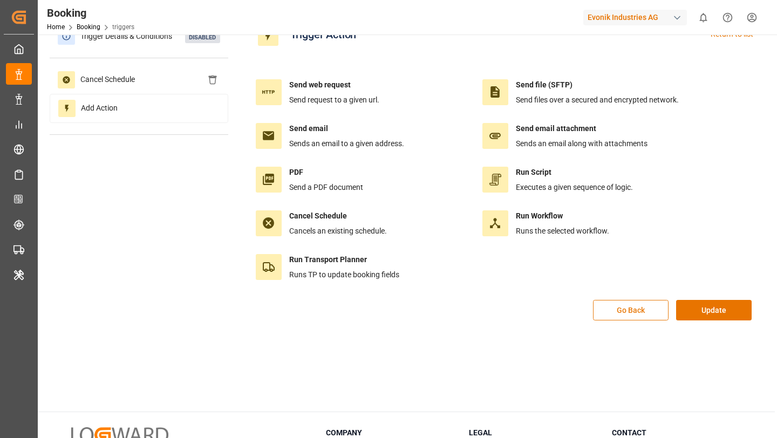
click at [612, 311] on button "Go Back" at bounding box center [631, 310] width 76 height 20
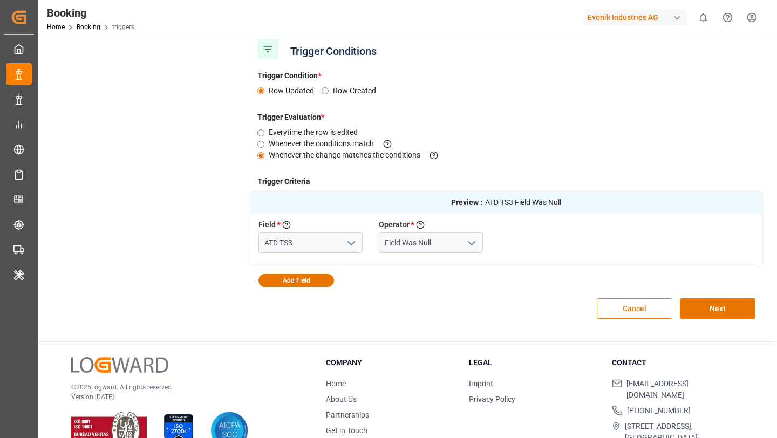
scroll to position [190, 0]
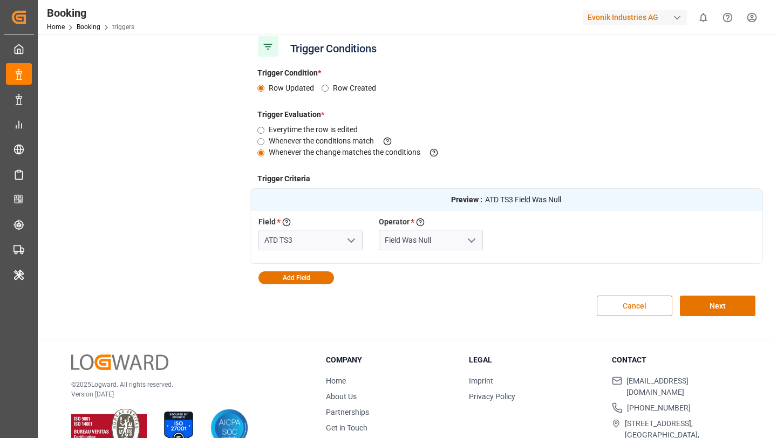
click at [627, 303] on button "Cancel" at bounding box center [634, 306] width 76 height 20
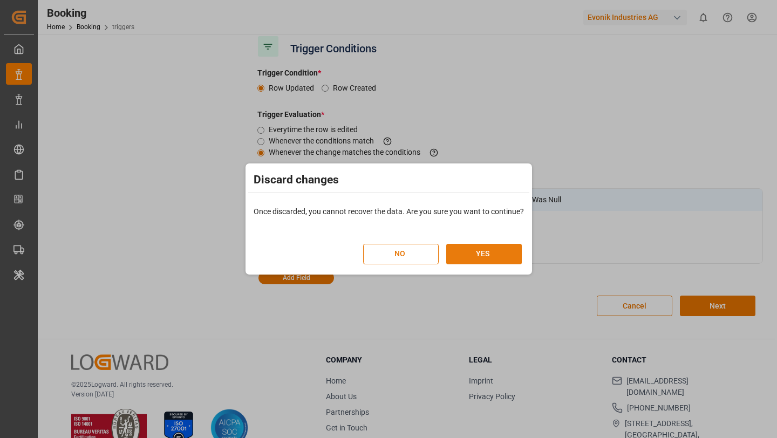
click at [470, 255] on button "YES" at bounding box center [484, 254] width 76 height 20
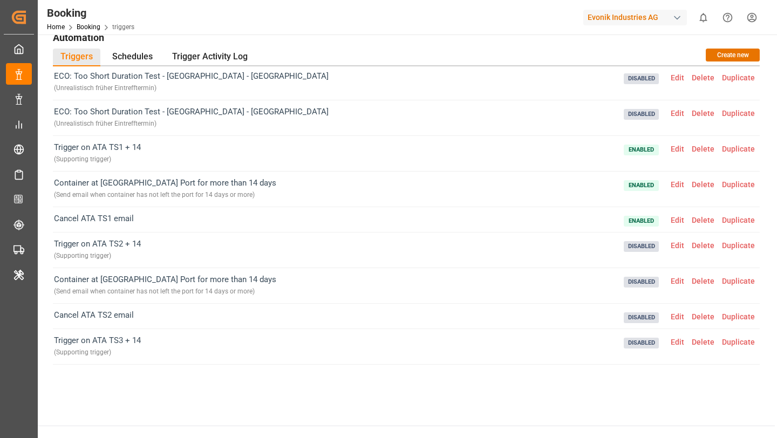
scroll to position [236, 0]
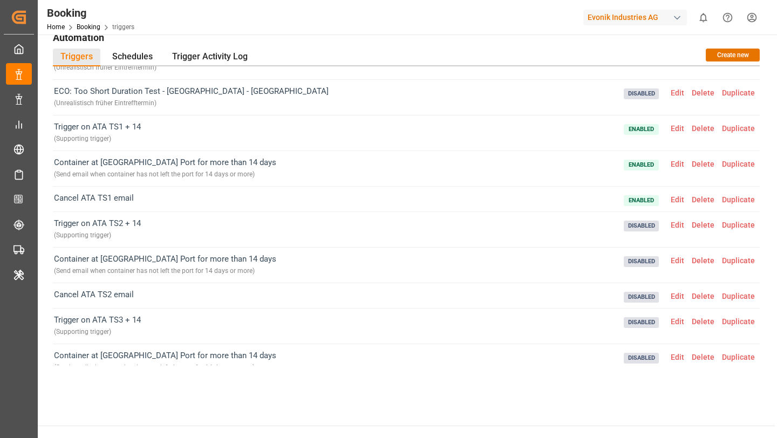
click at [679, 162] on span "Edit" at bounding box center [677, 164] width 21 height 9
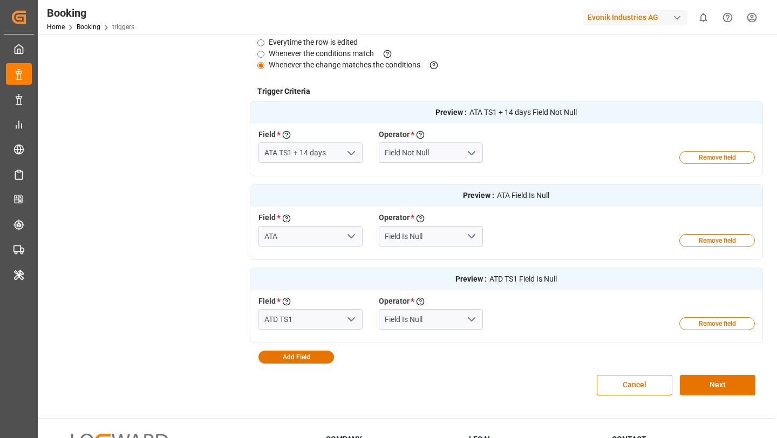
scroll to position [291, 0]
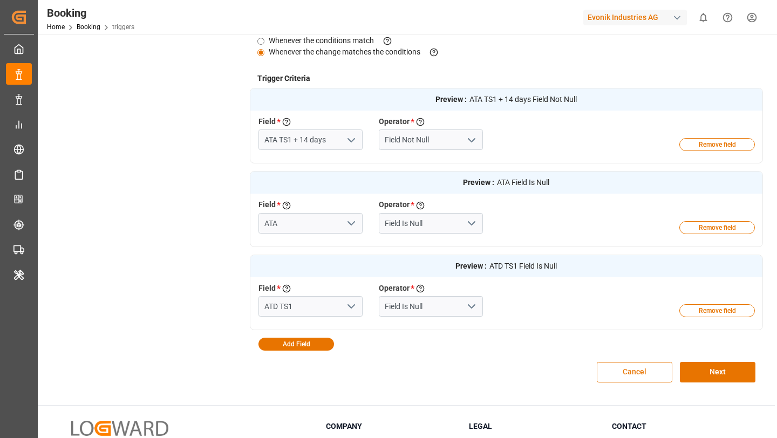
click at [618, 369] on button "Cancel" at bounding box center [634, 372] width 76 height 20
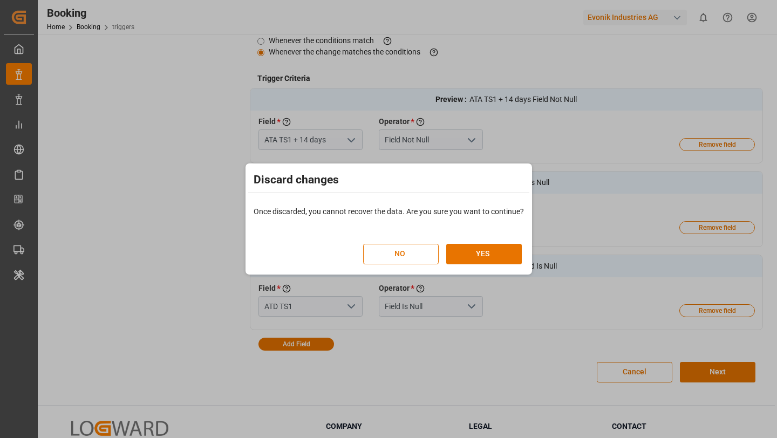
click at [474, 244] on div "NO YES" at bounding box center [442, 254] width 159 height 20
click at [409, 258] on button "NO" at bounding box center [401, 254] width 76 height 20
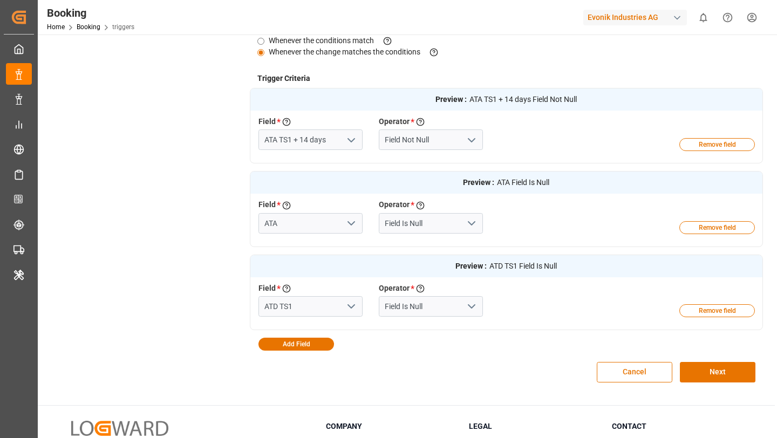
scroll to position [0, 0]
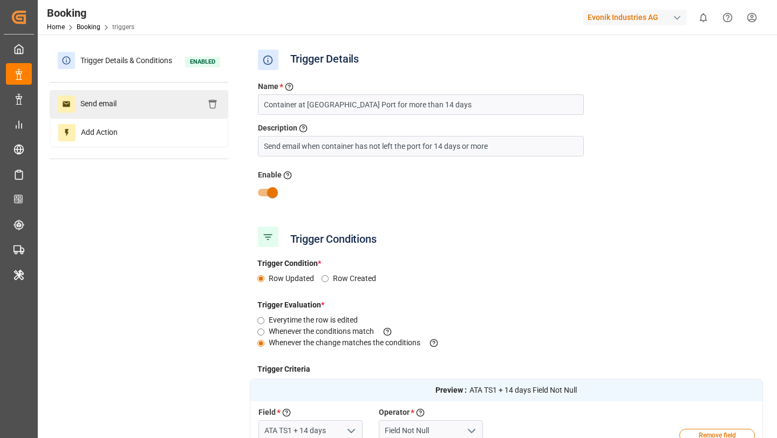
click at [147, 98] on div "Send email" at bounding box center [139, 104] width 179 height 28
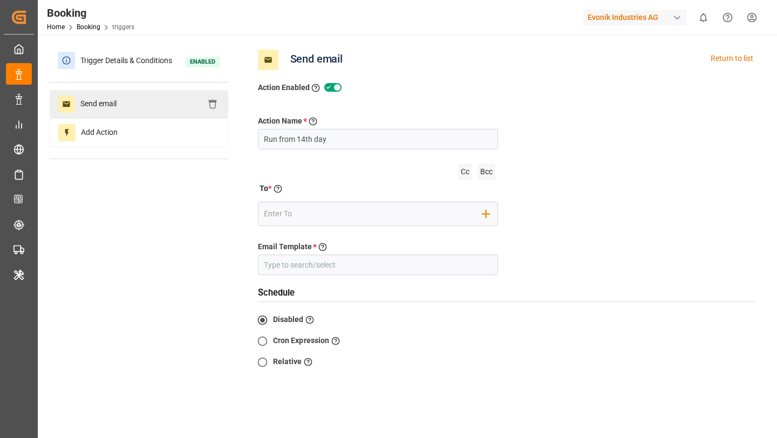
type input "Container at Transhipment Port"
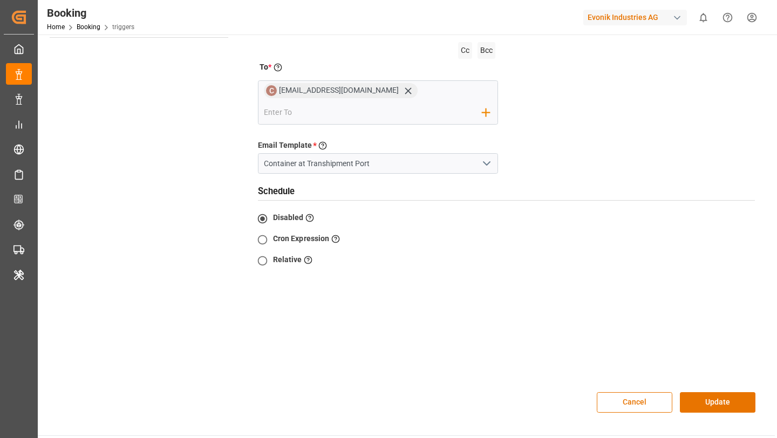
scroll to position [122, 0]
click at [625, 398] on button "Cancel" at bounding box center [634, 401] width 76 height 20
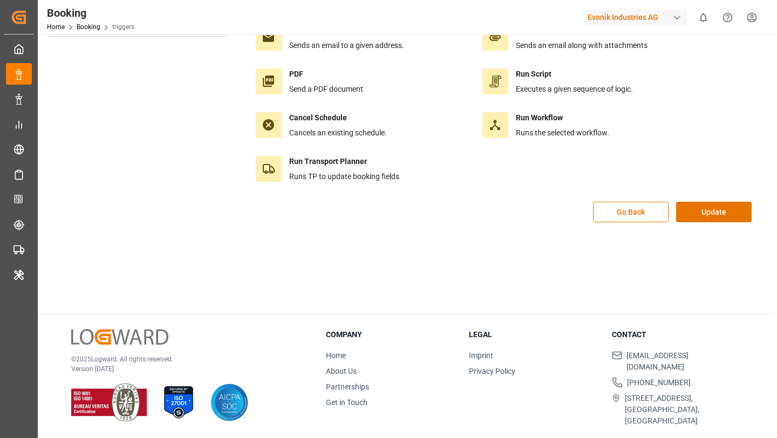
scroll to position [120, 0]
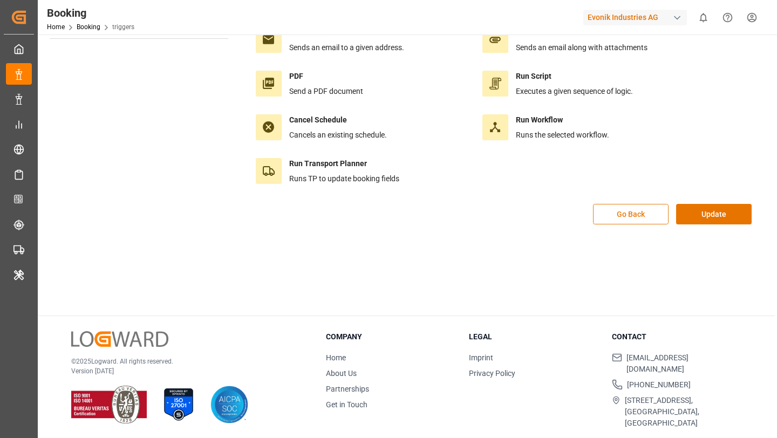
click at [642, 219] on button "Go Back" at bounding box center [631, 214] width 76 height 20
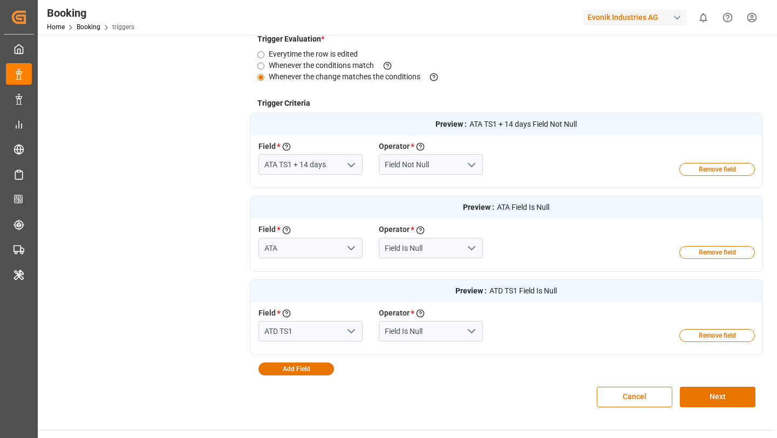
scroll to position [266, 0]
click at [617, 403] on button "Cancel" at bounding box center [634, 396] width 76 height 20
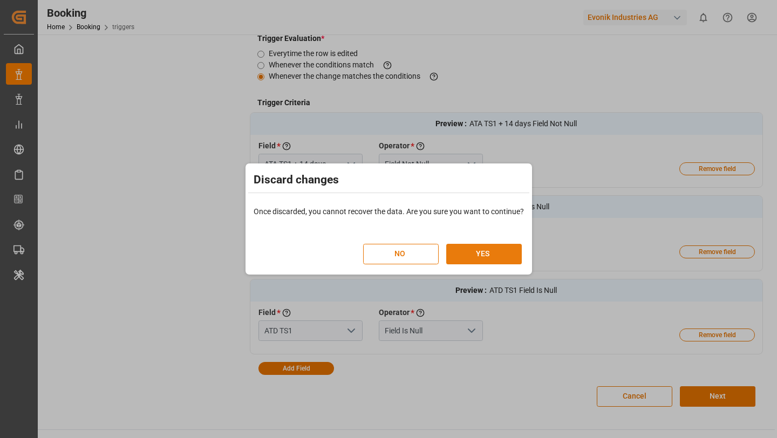
click at [490, 249] on button "YES" at bounding box center [484, 254] width 76 height 20
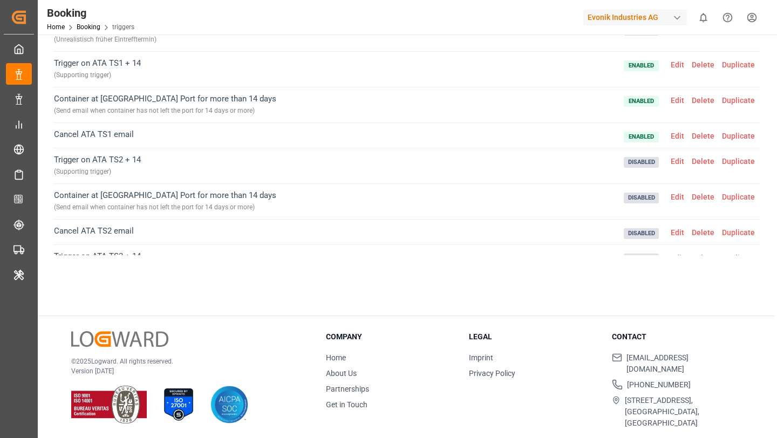
scroll to position [215, 0]
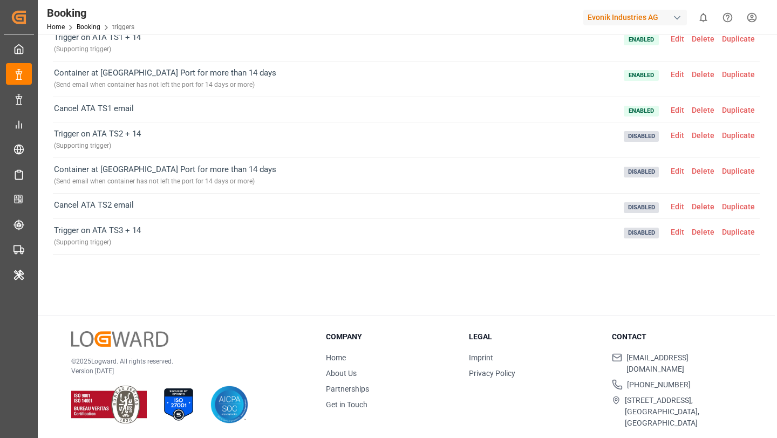
click at [684, 207] on span "Edit" at bounding box center [677, 206] width 21 height 9
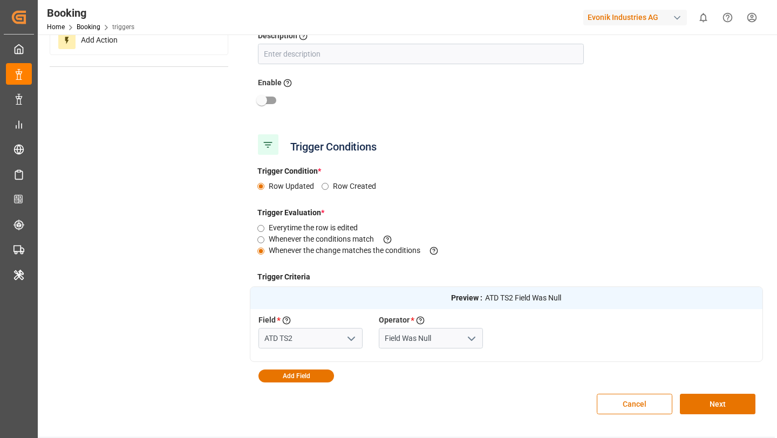
scroll to position [0, 0]
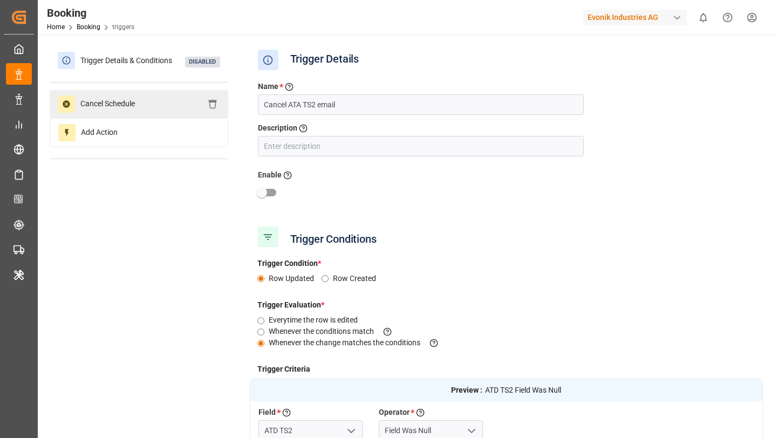
click at [129, 103] on span "Cancel Schedule" at bounding box center [107, 103] width 65 height 17
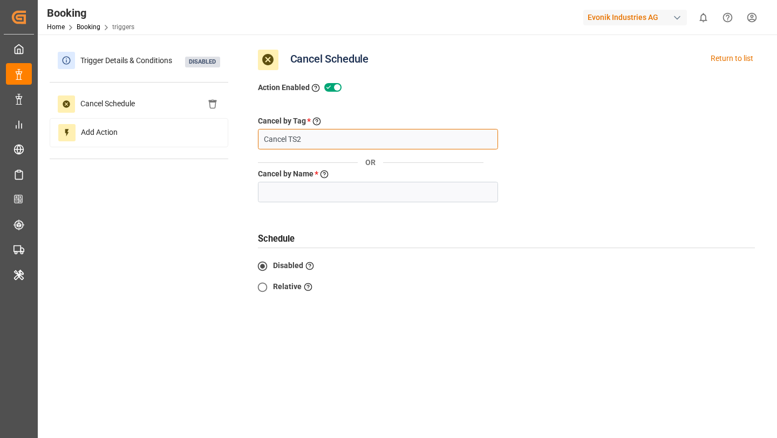
drag, startPoint x: 304, startPoint y: 143, endPoint x: 255, endPoint y: 142, distance: 49.1
click at [255, 142] on div "Cancel by Tag * Enter the Tag to which the schedule needs to be canceled. It wi…" at bounding box center [378, 162] width 257 height 94
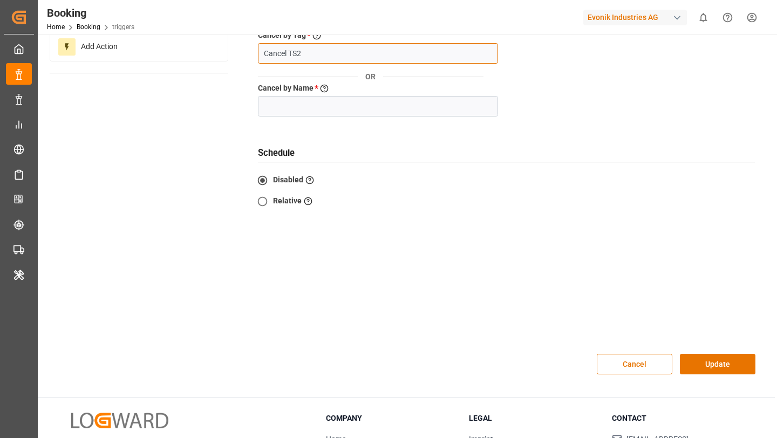
scroll to position [95, 0]
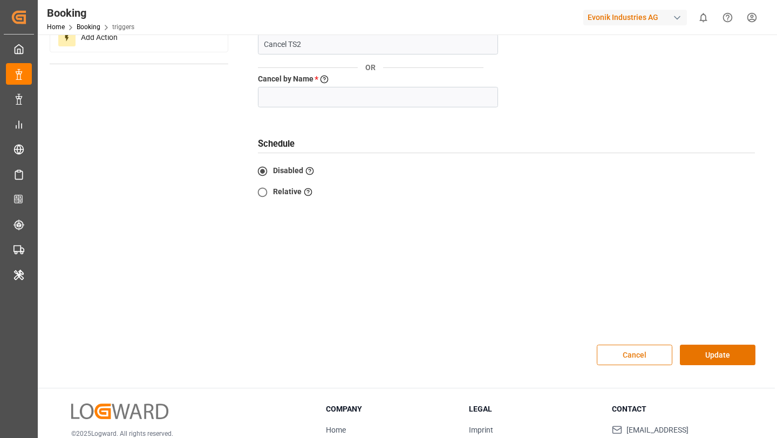
click at [629, 356] on button "Cancel" at bounding box center [634, 355] width 76 height 20
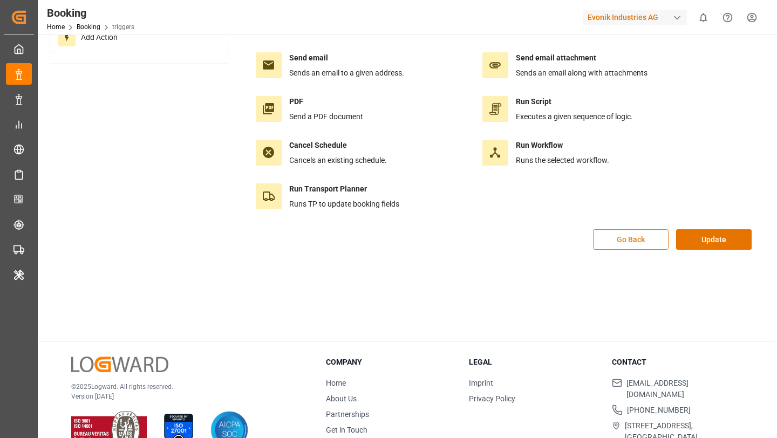
click at [622, 242] on button "Go Back" at bounding box center [631, 239] width 76 height 20
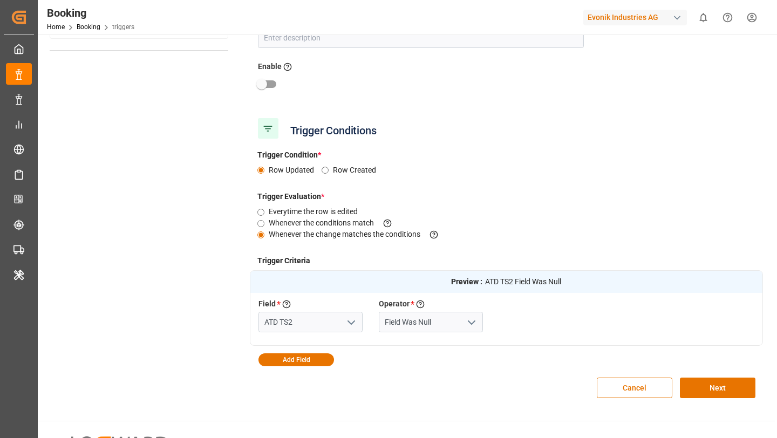
scroll to position [111, 0]
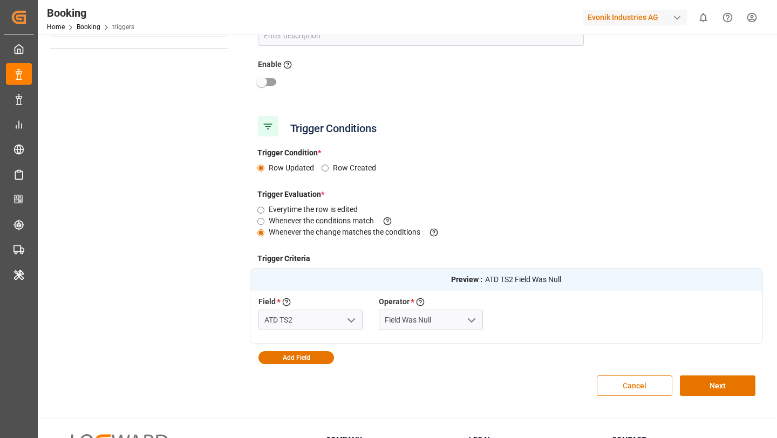
click at [637, 381] on button "Cancel" at bounding box center [634, 385] width 76 height 20
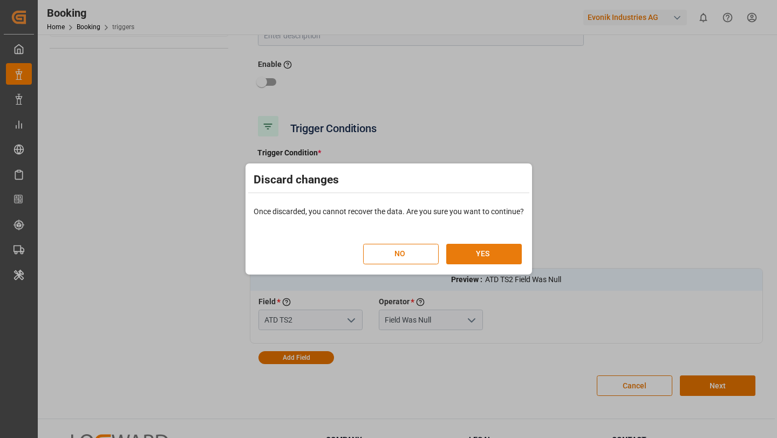
click at [477, 252] on button "YES" at bounding box center [484, 254] width 76 height 20
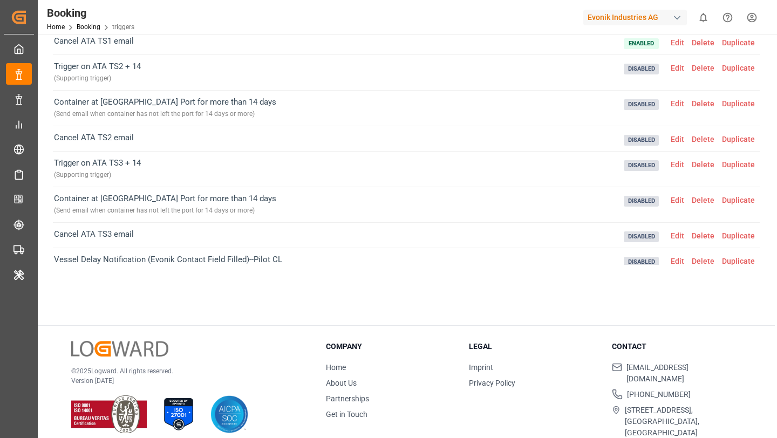
scroll to position [293, 0]
click at [677, 108] on span "Disabled Edit Delete Duplicate" at bounding box center [690, 107] width 135 height 24
click at [677, 107] on span "Disabled Edit Delete Duplicate" at bounding box center [690, 107] width 135 height 24
click at [678, 104] on span "Edit" at bounding box center [677, 102] width 21 height 9
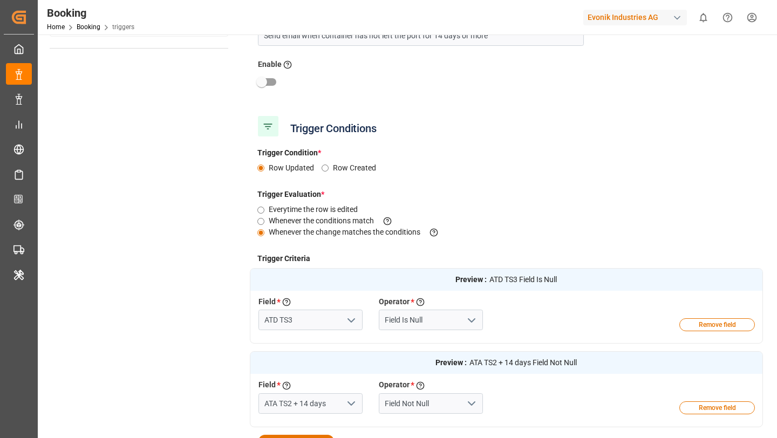
scroll to position [186, 0]
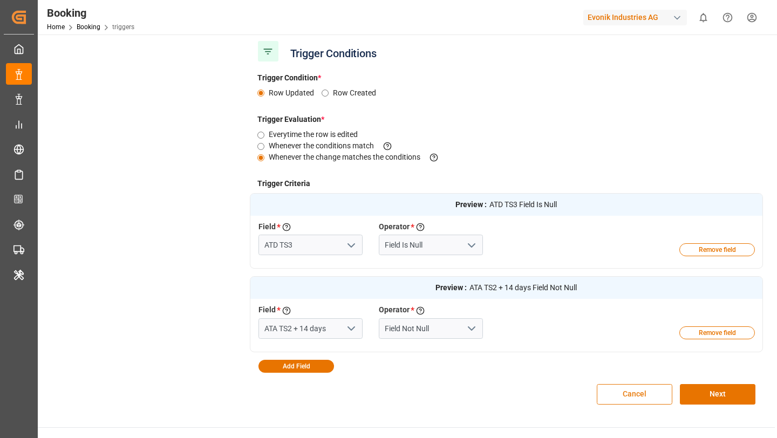
click at [615, 387] on button "Cancel" at bounding box center [634, 394] width 76 height 20
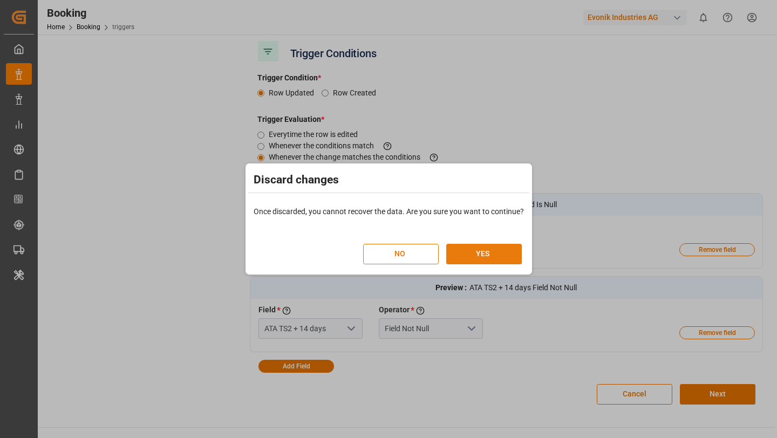
click at [495, 250] on button "YES" at bounding box center [484, 254] width 76 height 20
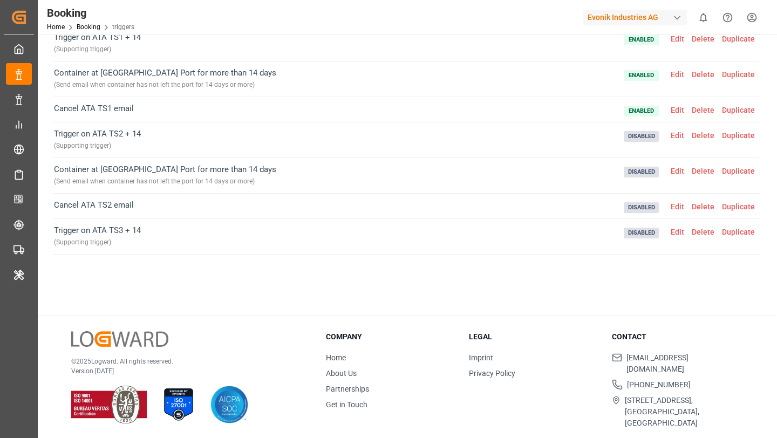
scroll to position [216, 0]
click at [682, 205] on span "Edit" at bounding box center [677, 205] width 21 height 9
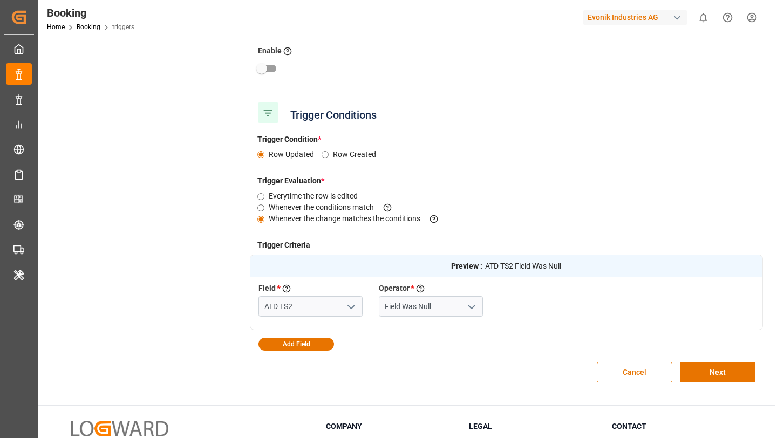
scroll to position [120, 0]
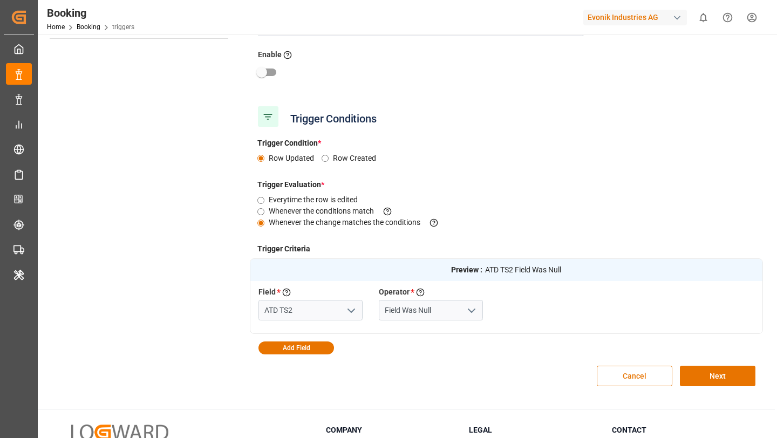
click at [628, 368] on button "Cancel" at bounding box center [634, 376] width 76 height 20
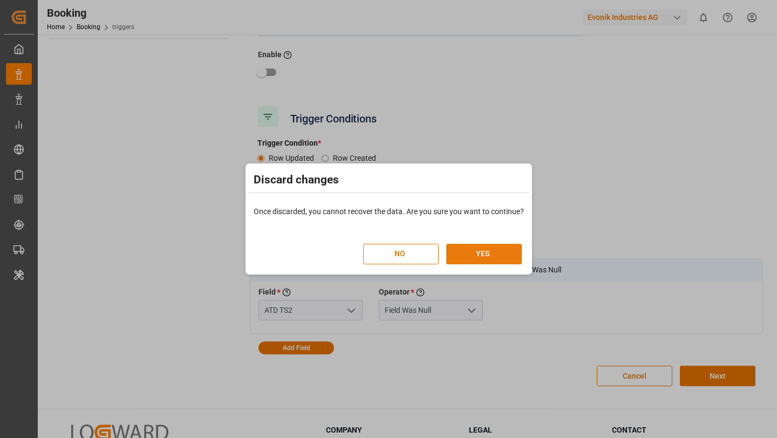
click at [485, 251] on button "YES" at bounding box center [484, 254] width 76 height 20
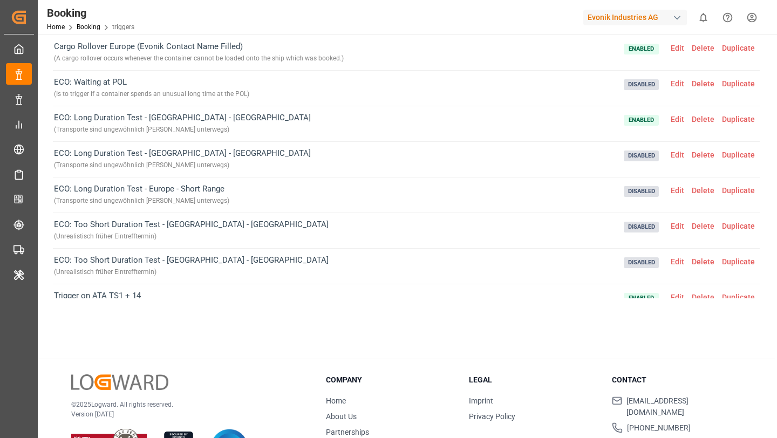
scroll to position [84, 0]
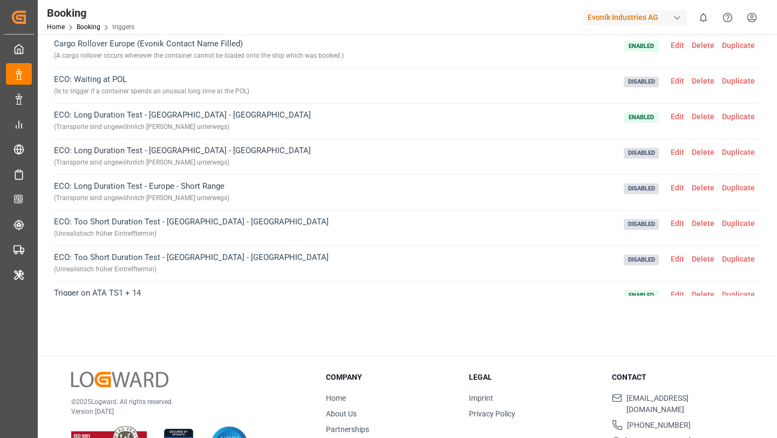
click at [679, 80] on span "Edit" at bounding box center [677, 81] width 21 height 9
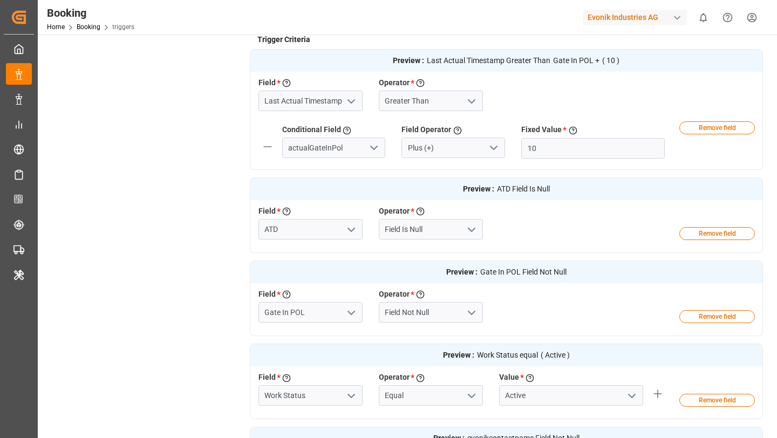
scroll to position [325, 0]
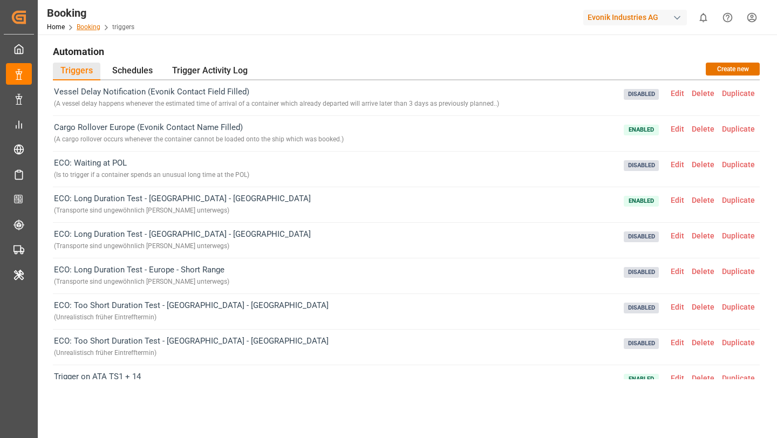
click at [83, 29] on link "Booking" at bounding box center [89, 27] width 24 height 8
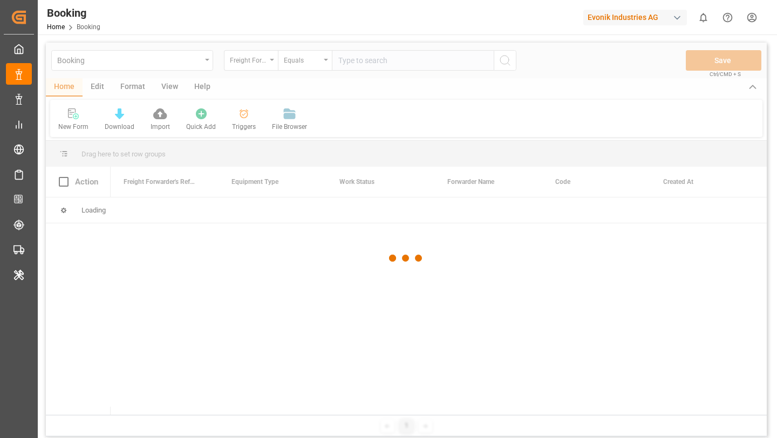
click at [96, 86] on div at bounding box center [406, 258] width 721 height 431
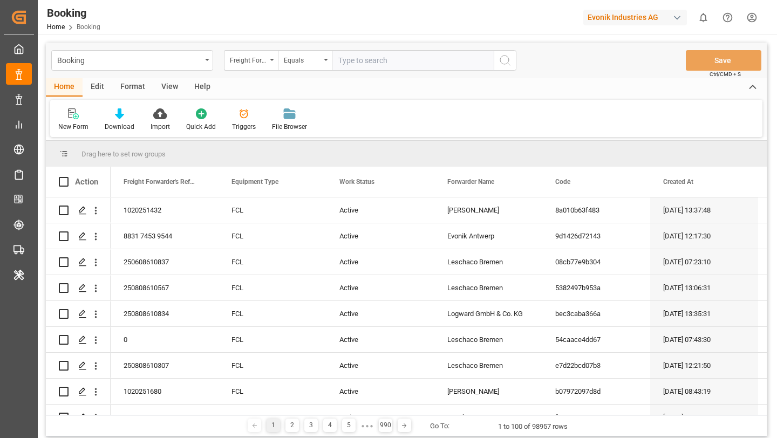
click at [96, 86] on div "Edit" at bounding box center [98, 87] width 30 height 18
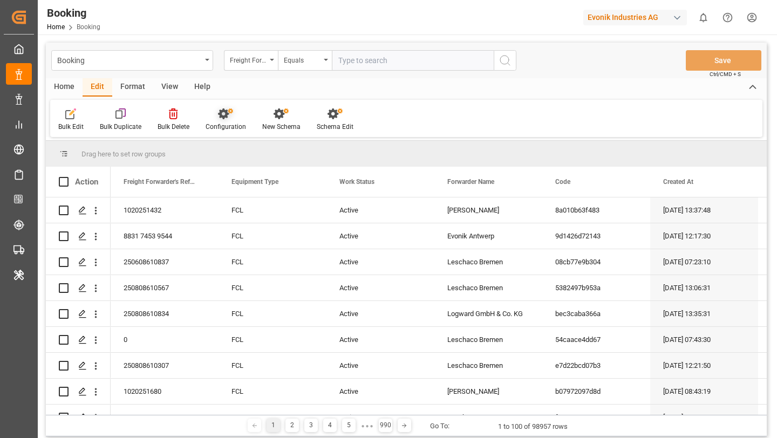
click at [229, 120] on div "Configuration" at bounding box center [225, 120] width 57 height 24
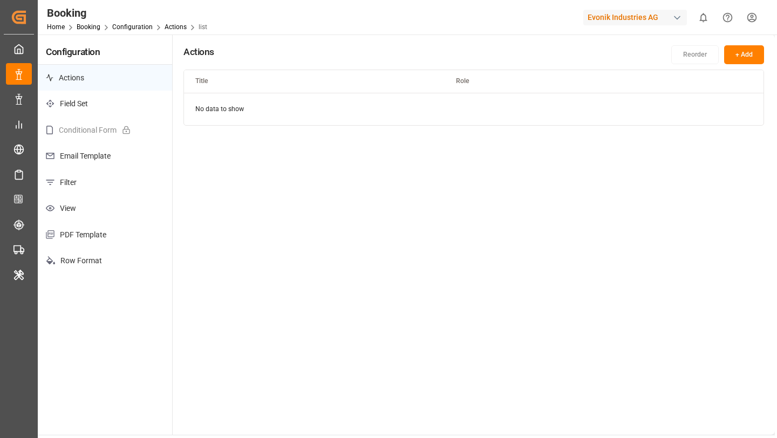
click at [80, 162] on p "Email Template" at bounding box center [105, 156] width 134 height 26
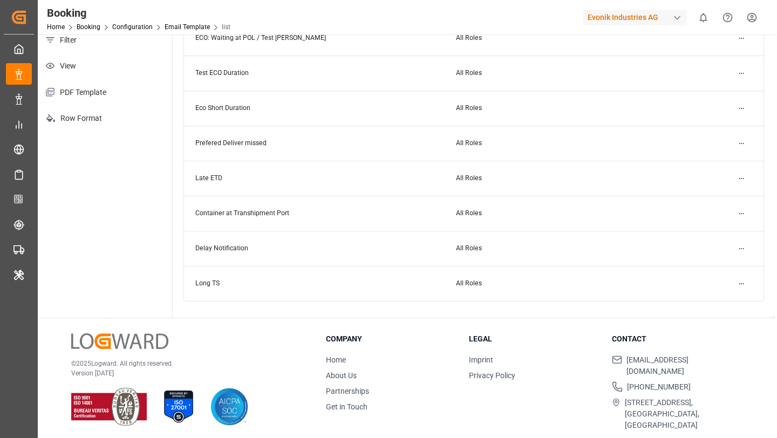
scroll to position [144, 0]
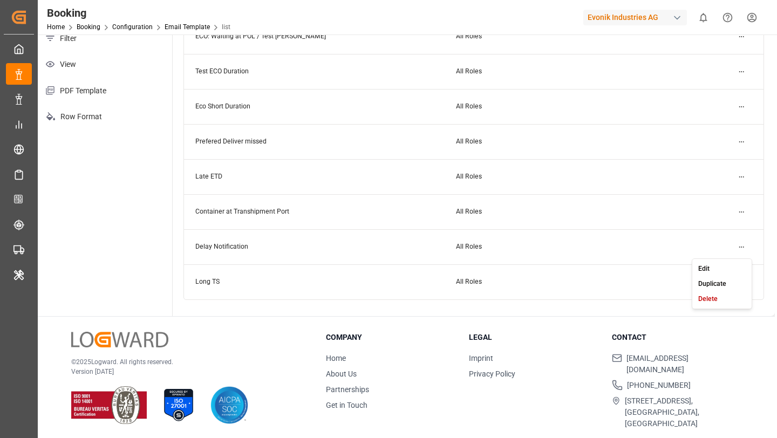
click at [743, 243] on html "Created by potrace 1.15, written by [PERSON_NAME] [DATE]-[DATE] Created by potr…" at bounding box center [388, 219] width 777 height 438
click at [706, 266] on small "Edit" at bounding box center [703, 268] width 11 height 6
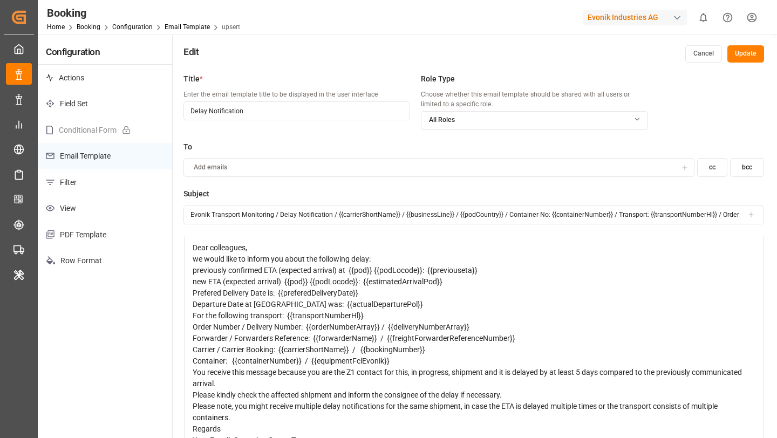
scroll to position [184, 0]
click at [444, 390] on span "Please kindly check the affected shipment and inform the consignee of the delay…" at bounding box center [347, 394] width 309 height 9
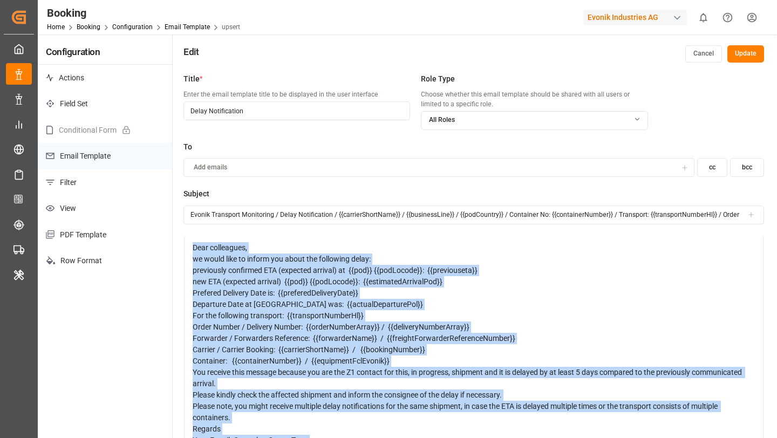
copy div "Dear colleagues, we would like to inform you about the following delay: previou…"
click at [359, 344] on div "Carrier / Carrier Booking: {{carrierShortName}} / {{bookingNumber}}" at bounding box center [474, 349] width 562 height 11
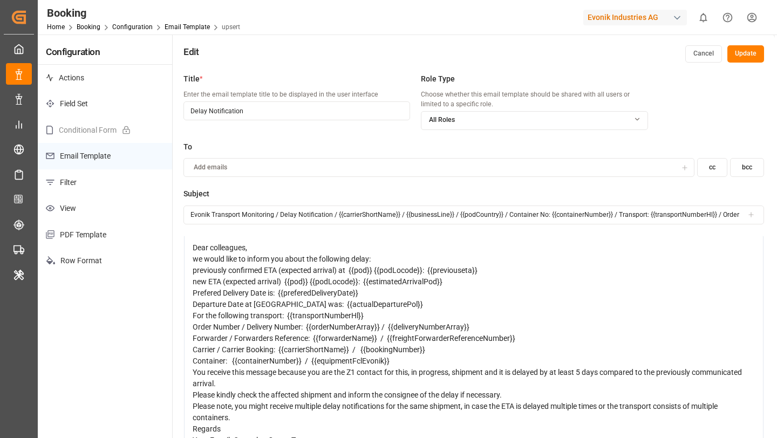
scroll to position [0, 0]
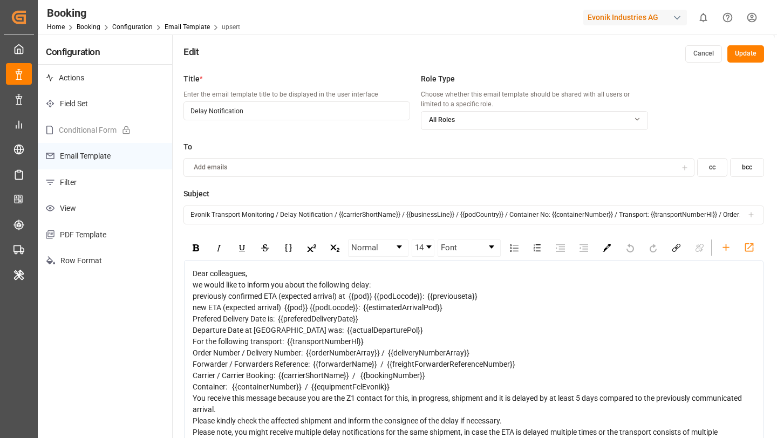
click at [702, 46] on button "Cancel" at bounding box center [703, 53] width 37 height 17
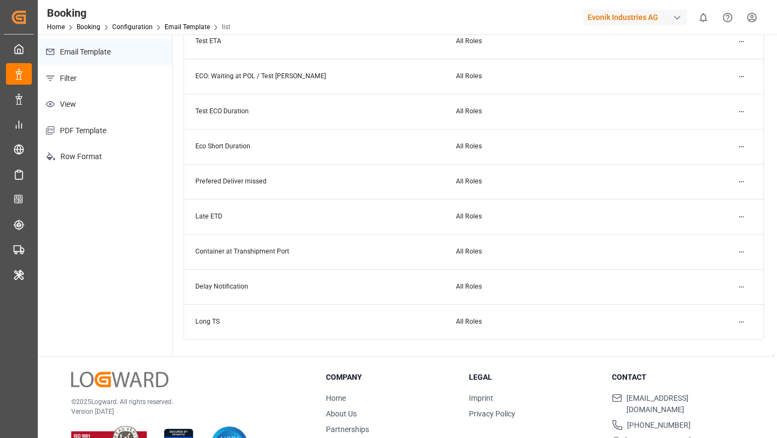
scroll to position [105, 0]
drag, startPoint x: 249, startPoint y: 292, endPoint x: 192, endPoint y: 288, distance: 57.3
click at [192, 288] on td "Delay Notification" at bounding box center [314, 286] width 260 height 35
copy td "Delay Notification"
click at [737, 287] on html "Created by potrace 1.15, written by [PERSON_NAME] [DATE]-[DATE] Created by potr…" at bounding box center [388, 219] width 777 height 438
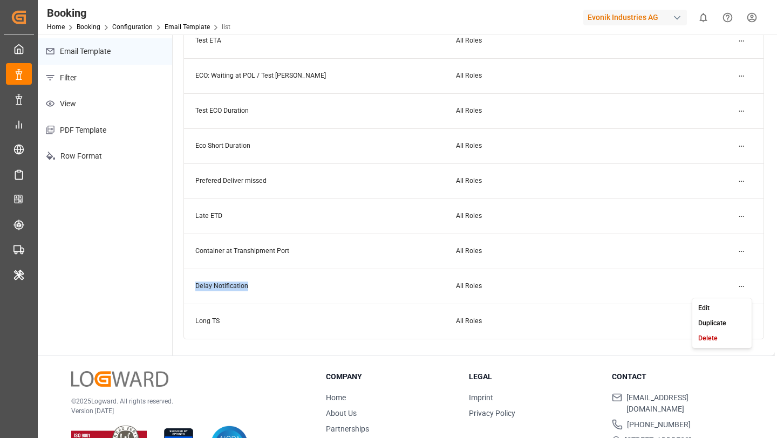
click at [706, 305] on small "Edit" at bounding box center [703, 308] width 11 height 6
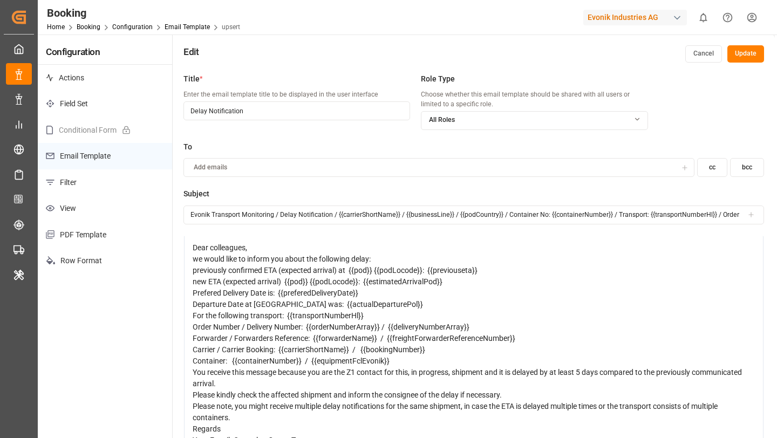
scroll to position [45, 0]
click at [88, 31] on div "Home Booking Configuration Email Template upsert" at bounding box center [143, 26] width 193 height 11
click at [87, 28] on link "Booking" at bounding box center [89, 27] width 24 height 8
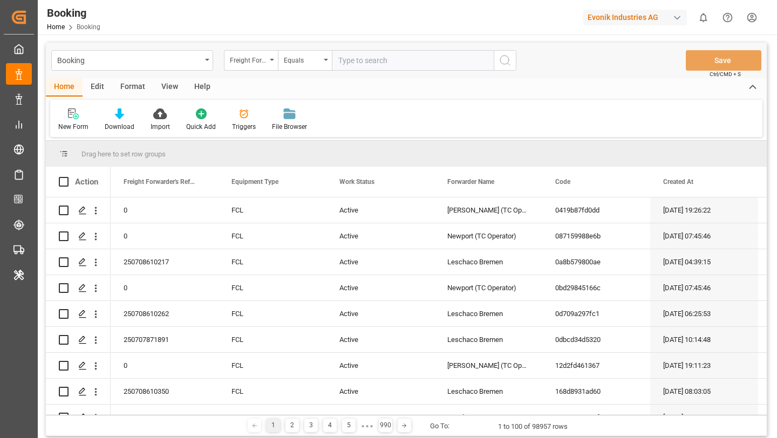
click at [94, 88] on div "Edit" at bounding box center [98, 87] width 30 height 18
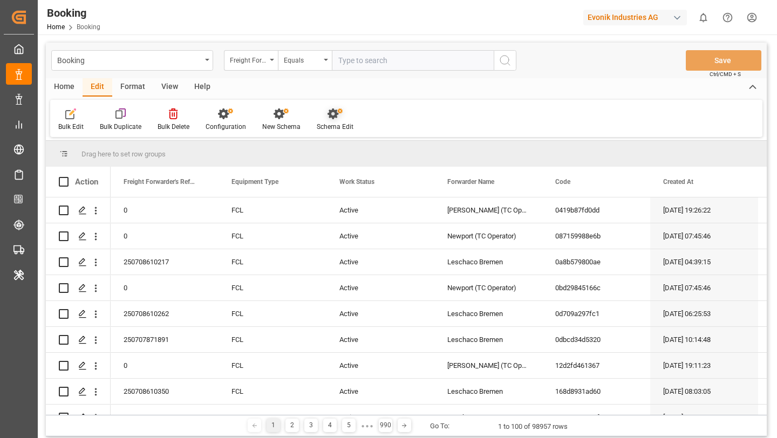
click at [324, 126] on div "Schema Edit" at bounding box center [335, 127] width 37 height 10
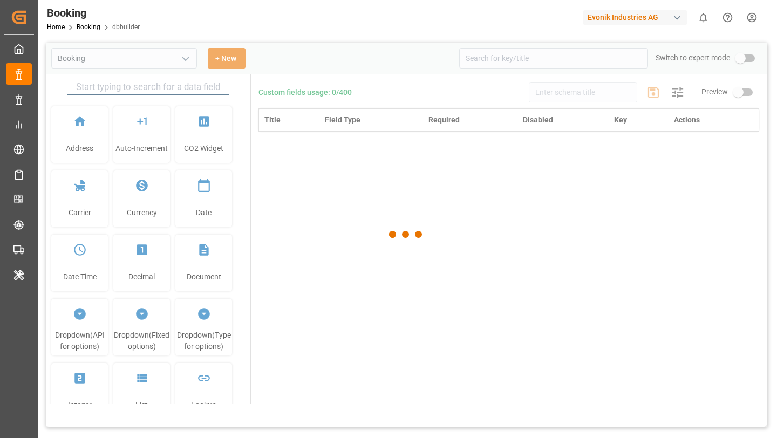
type input "Booking"
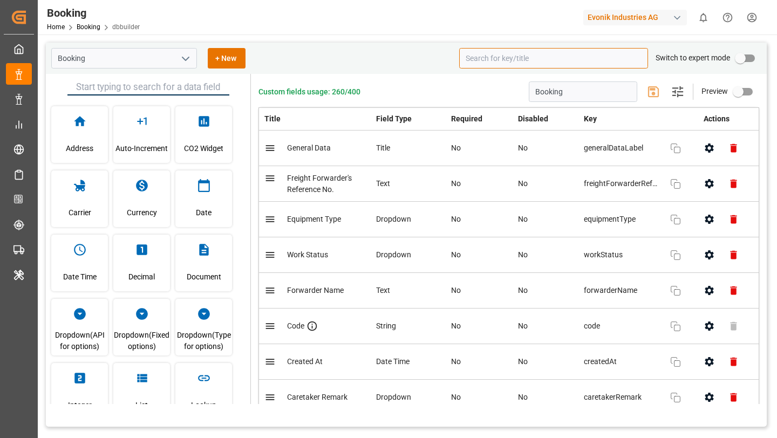
click at [505, 62] on input at bounding box center [553, 58] width 189 height 20
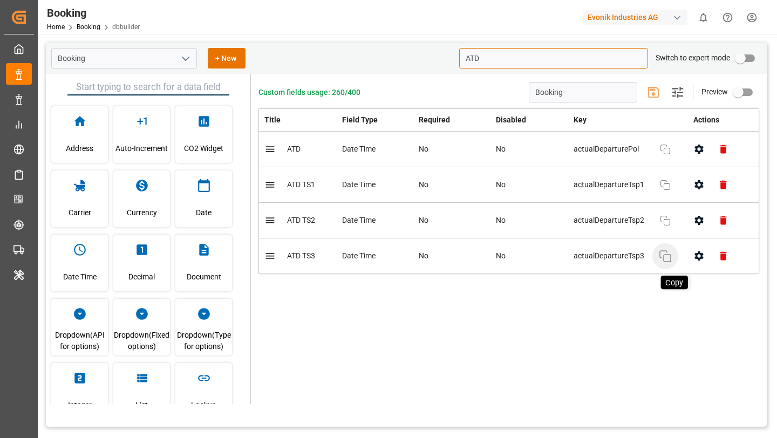
click at [668, 259] on icon "button" at bounding box center [664, 256] width 13 height 13
click at [499, 61] on input "ATD" at bounding box center [553, 58] width 189 height 20
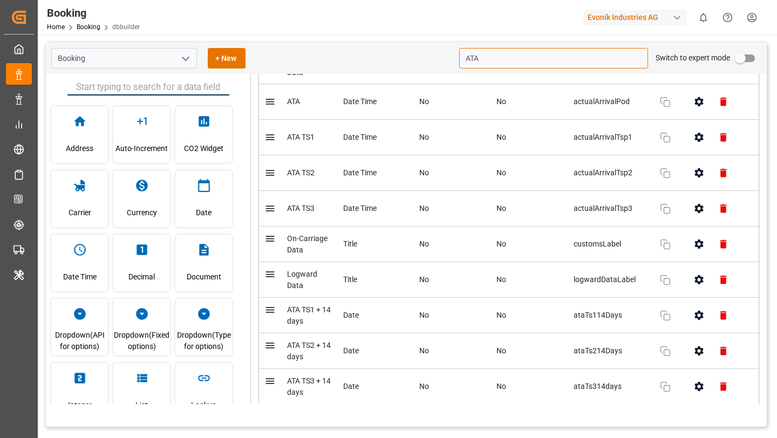
scroll to position [200, 0]
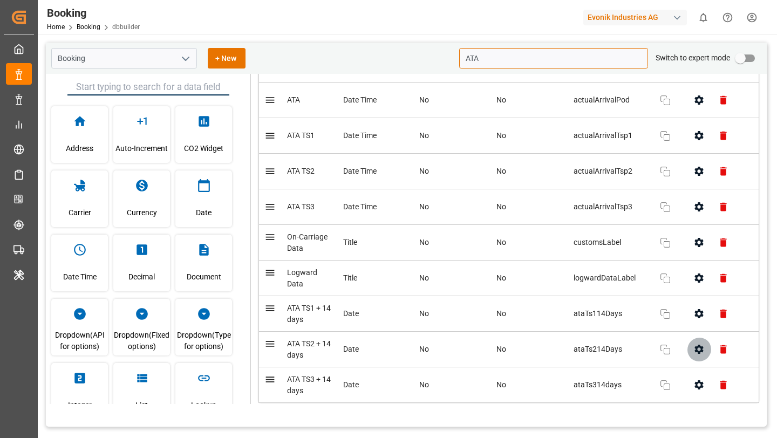
click at [696, 348] on icon "button" at bounding box center [699, 349] width 9 height 9
type input "ATA"
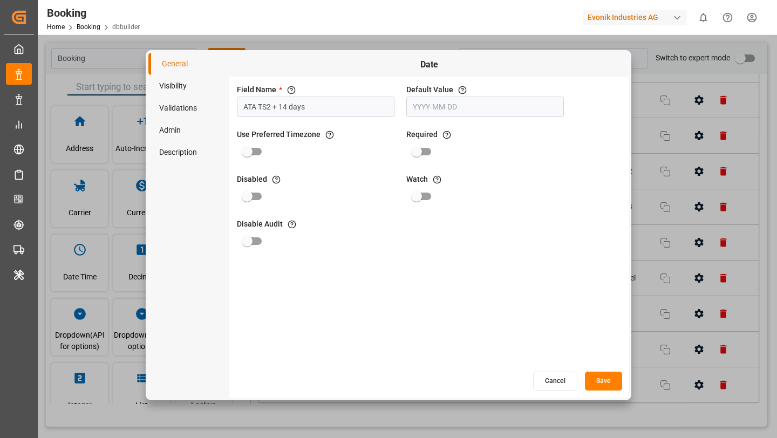
click at [562, 385] on button "Cancel" at bounding box center [555, 381] width 44 height 19
